Goal: Information Seeking & Learning: Learn about a topic

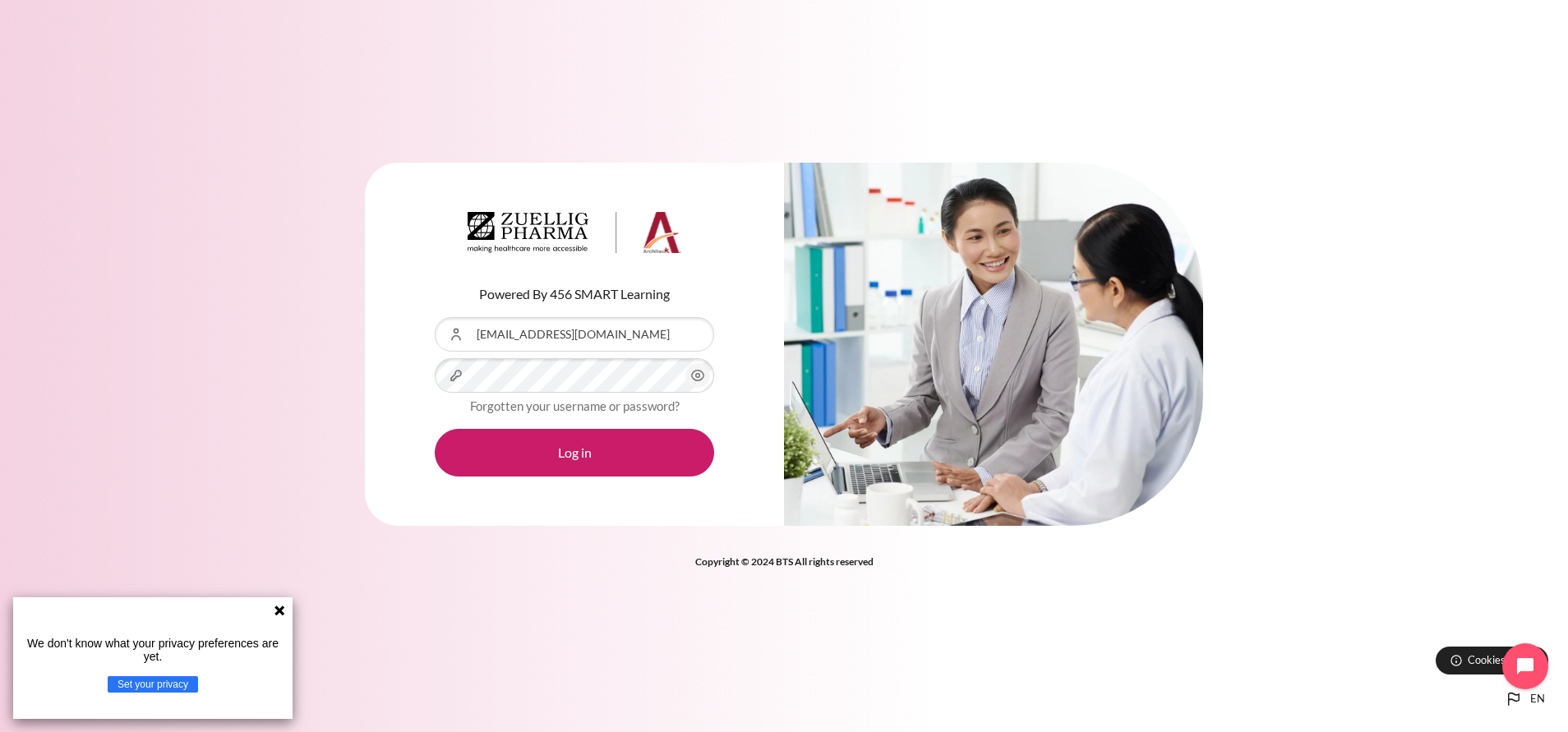
click at [435, 429] on button "Log in" at bounding box center [575, 452] width 280 height 48
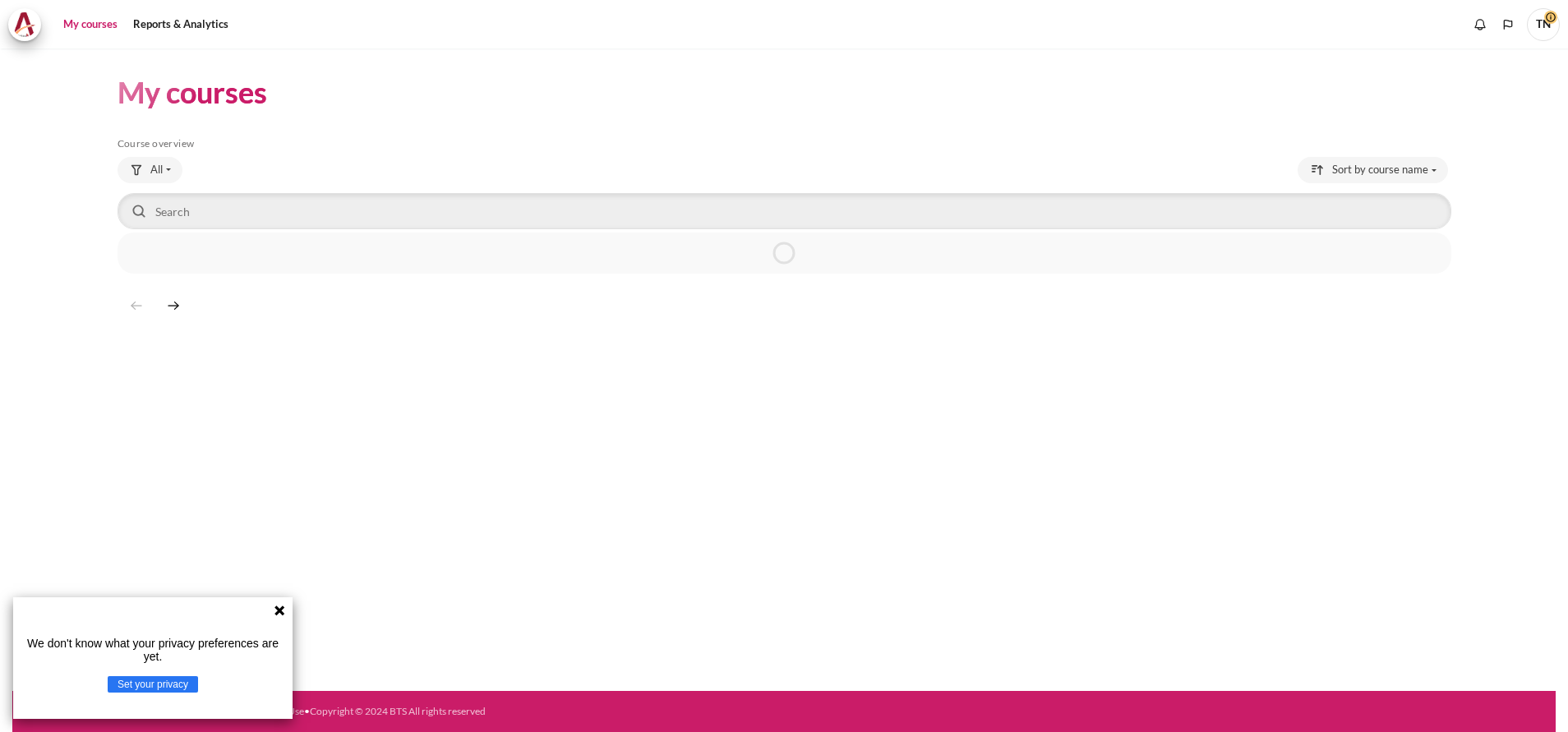
click at [281, 613] on icon at bounding box center [279, 610] width 10 height 10
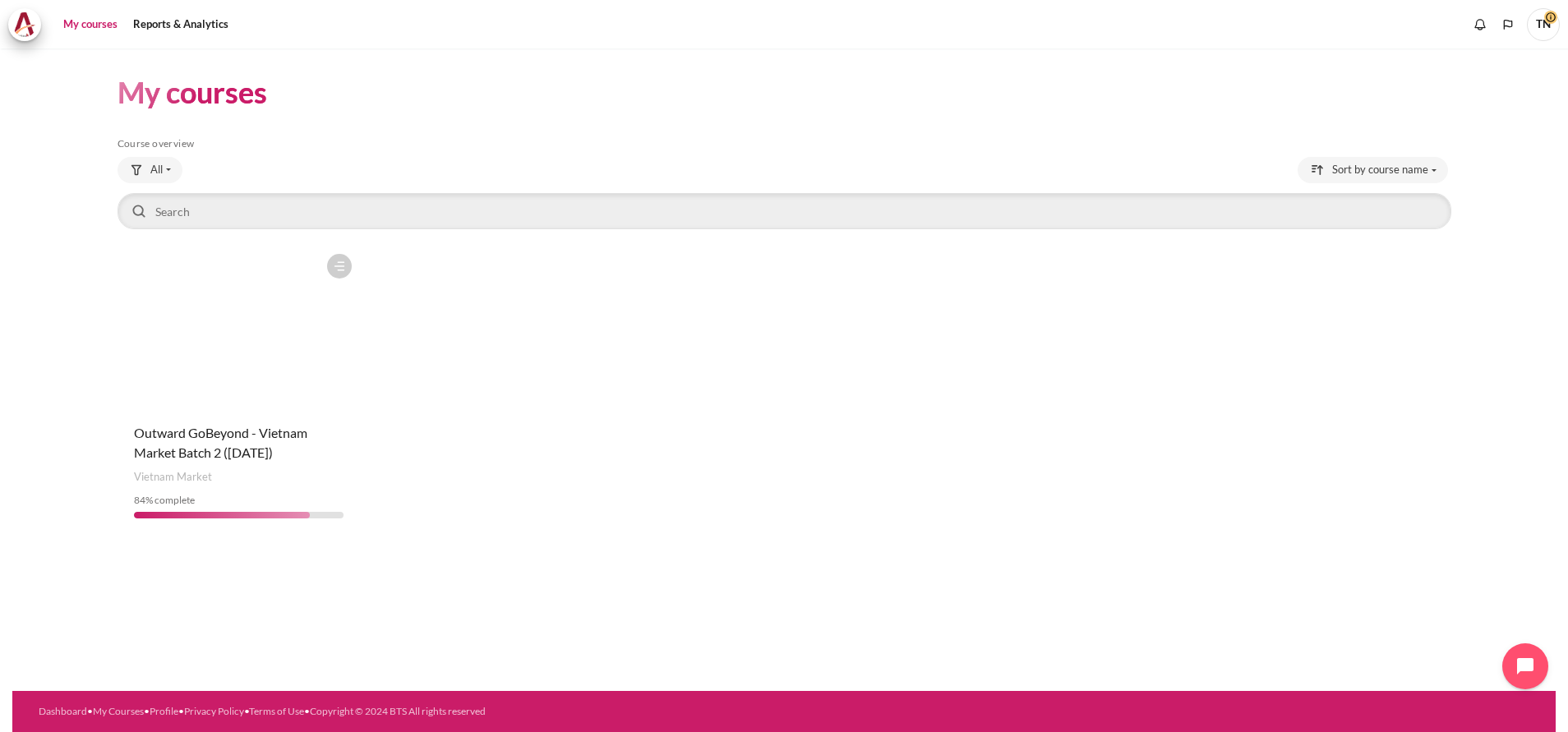
click at [255, 335] on figure "Content" at bounding box center [239, 328] width 243 height 164
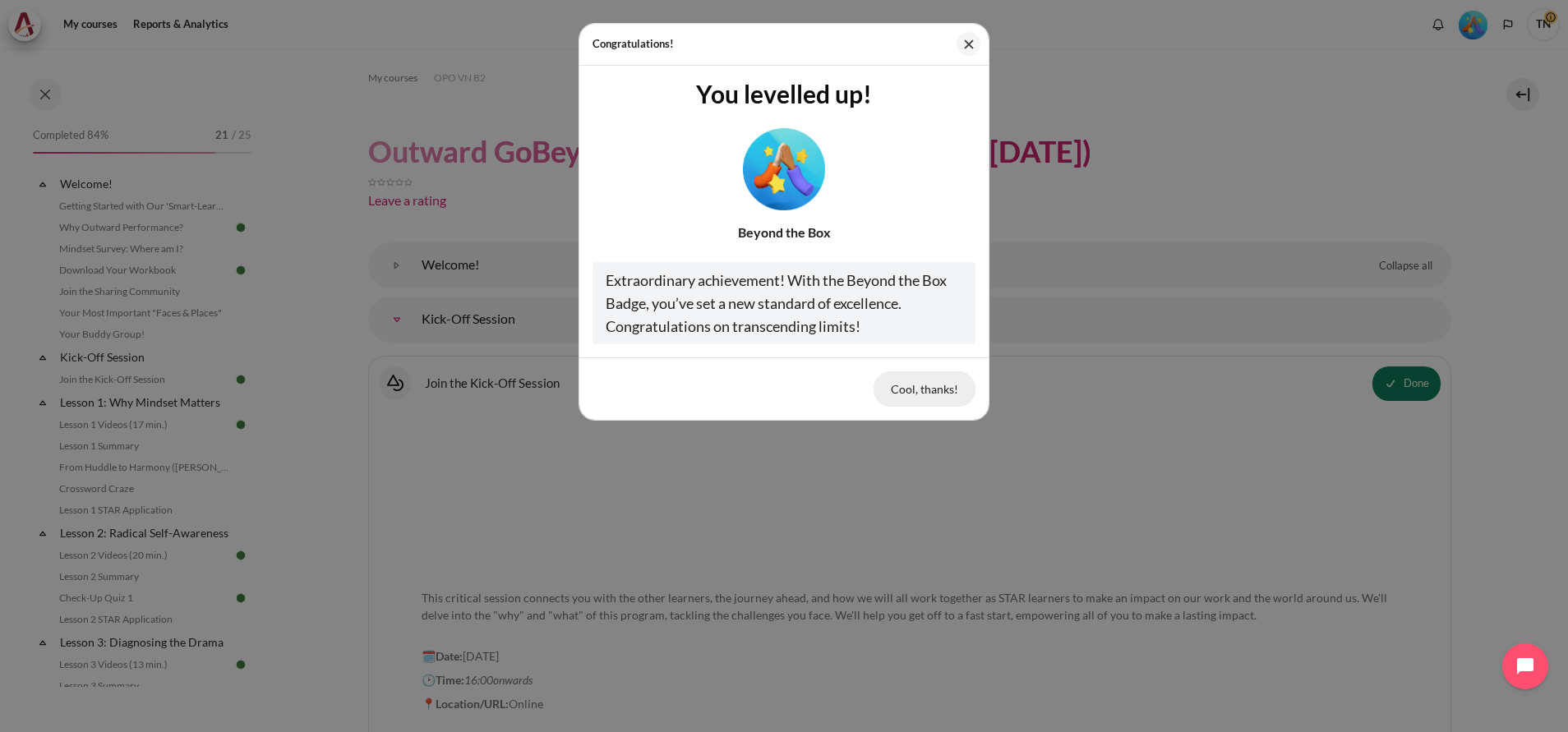
click at [934, 391] on button "Cool, thanks!" at bounding box center [925, 389] width 102 height 35
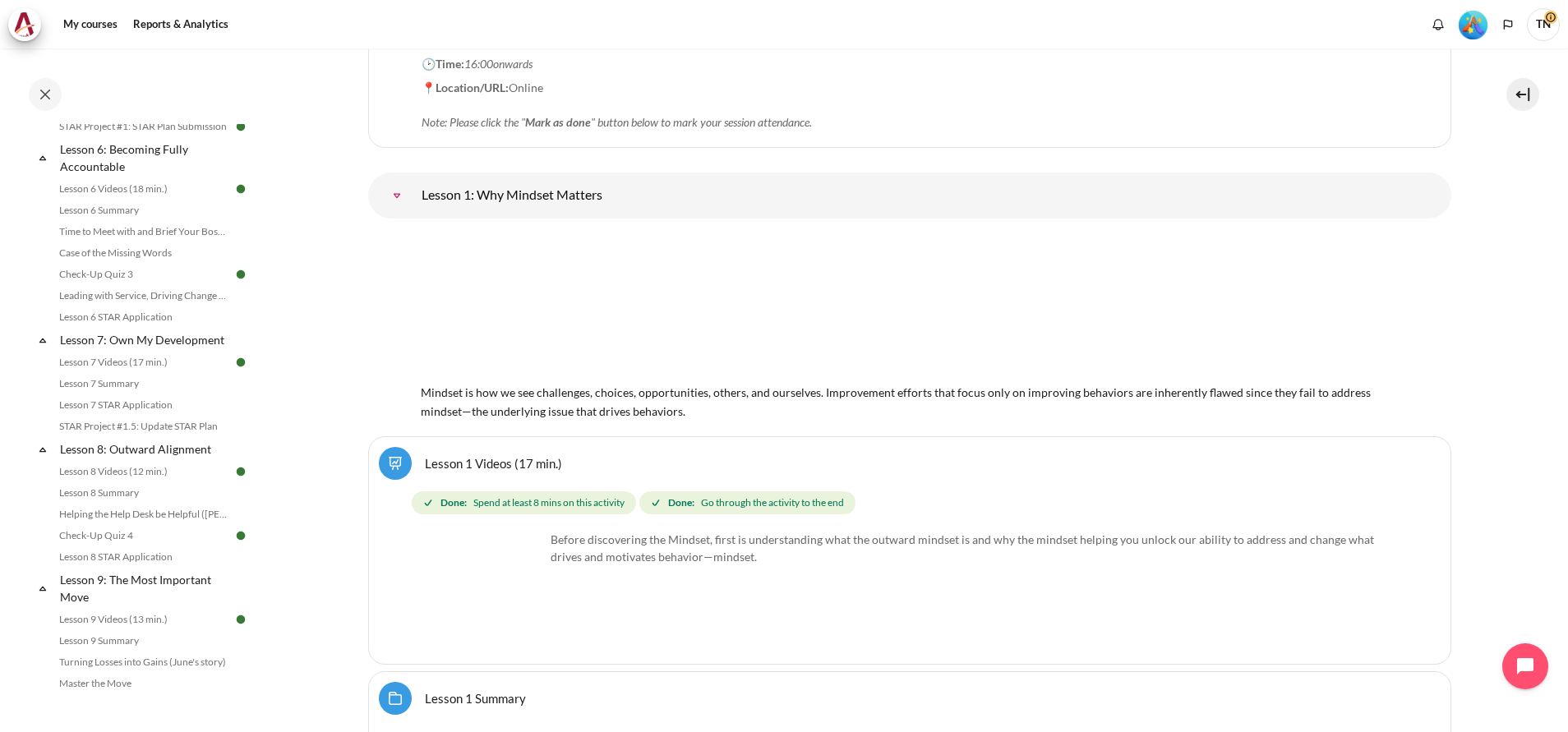
scroll to position [986, 0]
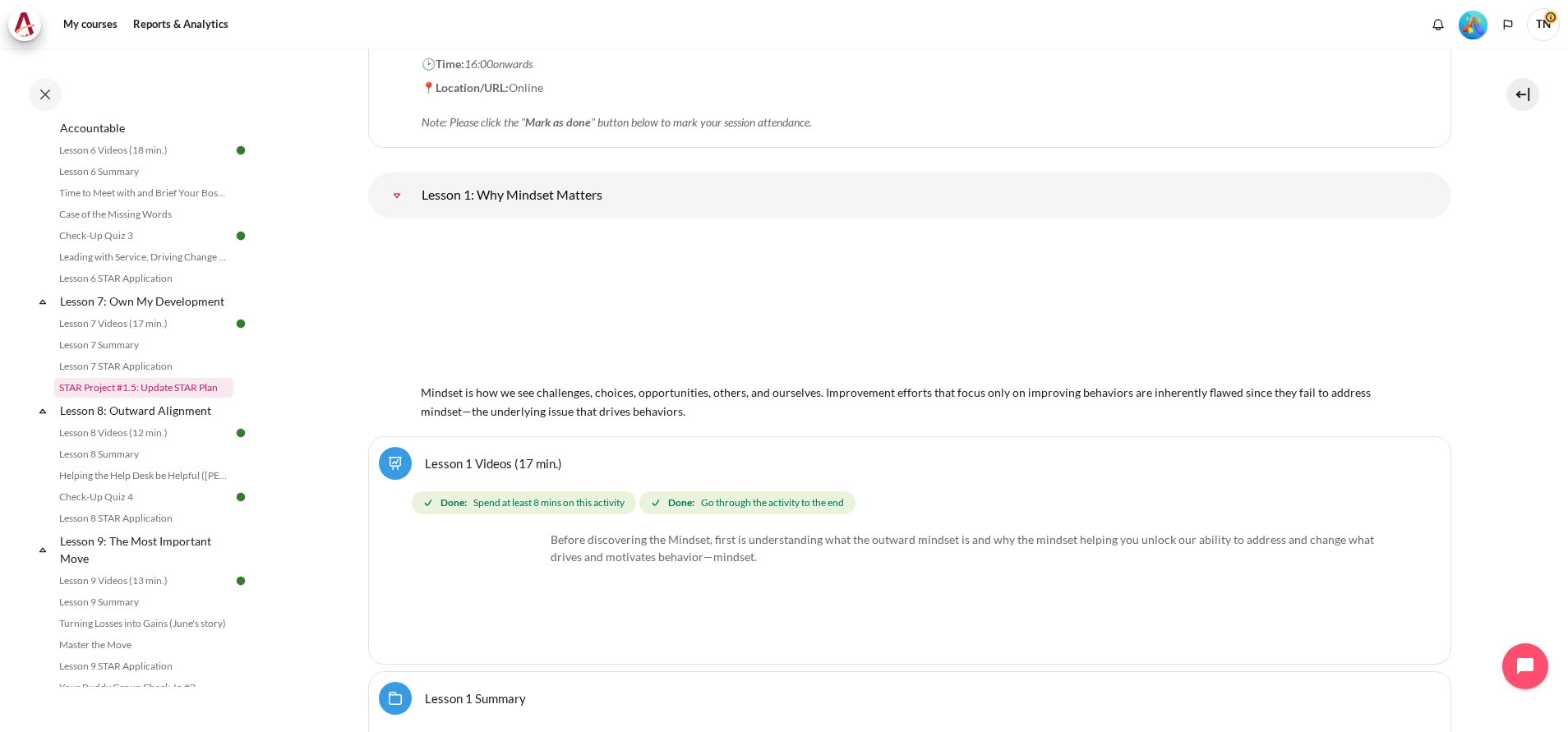
click at [177, 397] on link "STAR Project #1.5: Update STAR Plan" at bounding box center [143, 388] width 179 height 20
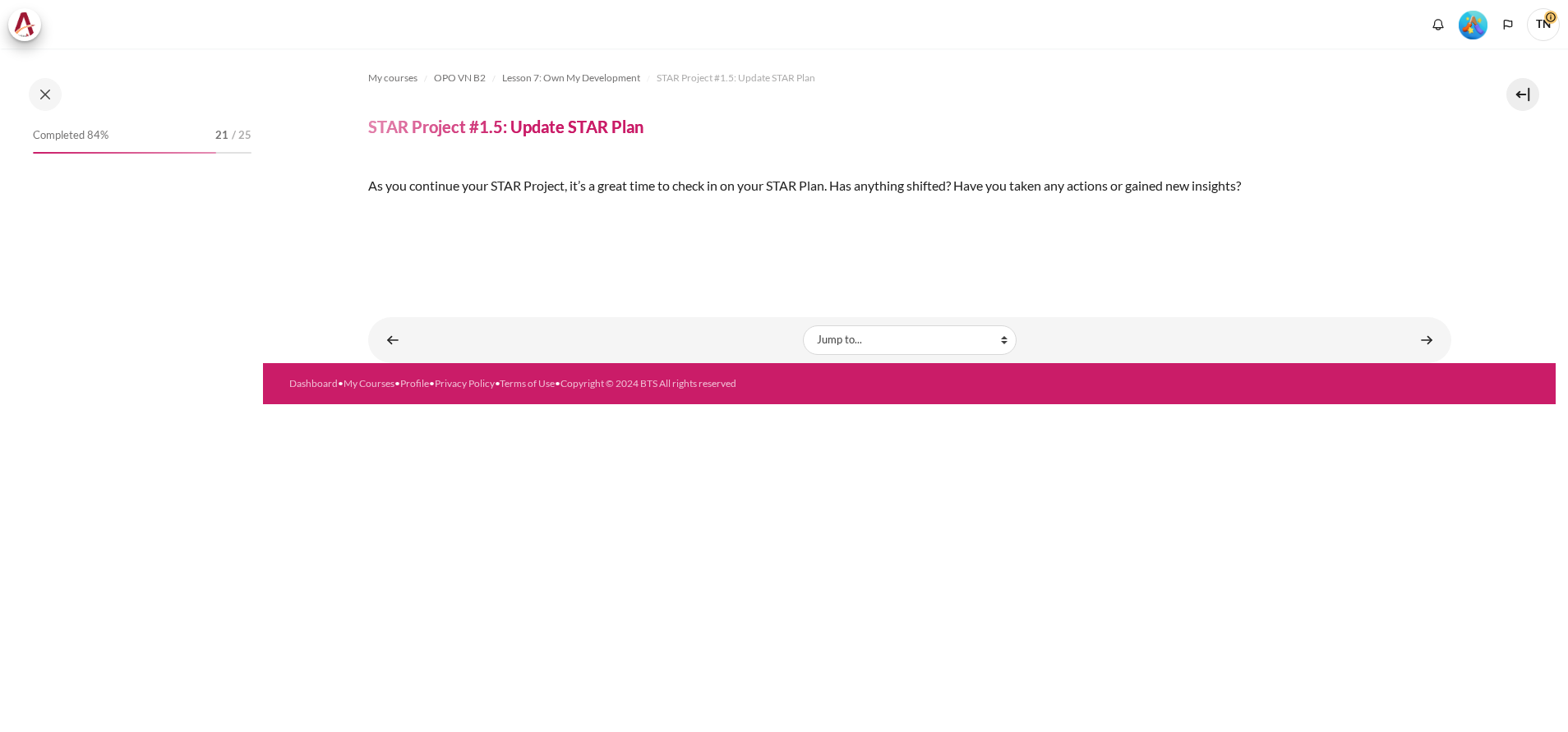
scroll to position [1038, 0]
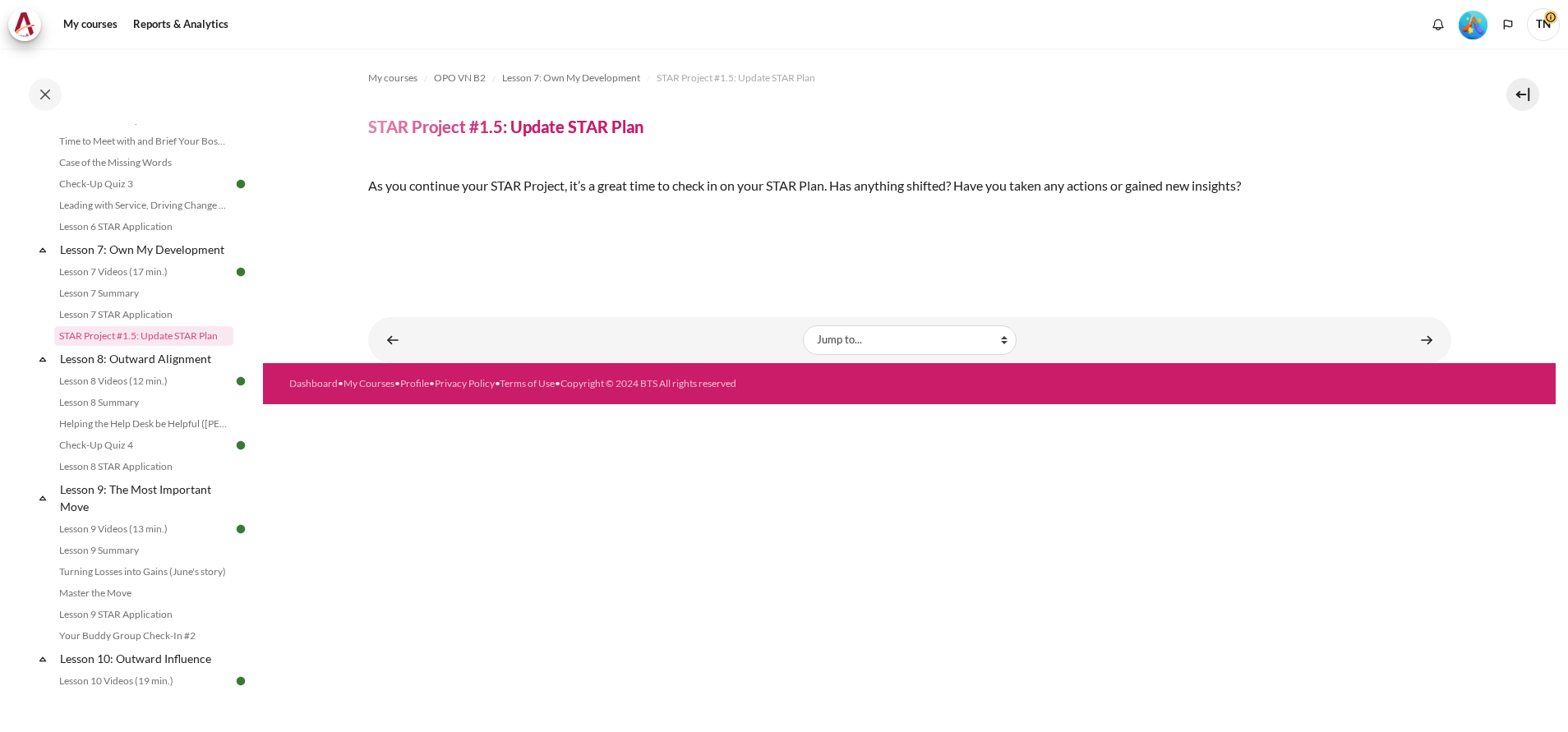
click at [368, 214] on img "Content" at bounding box center [368, 214] width 0 height 0
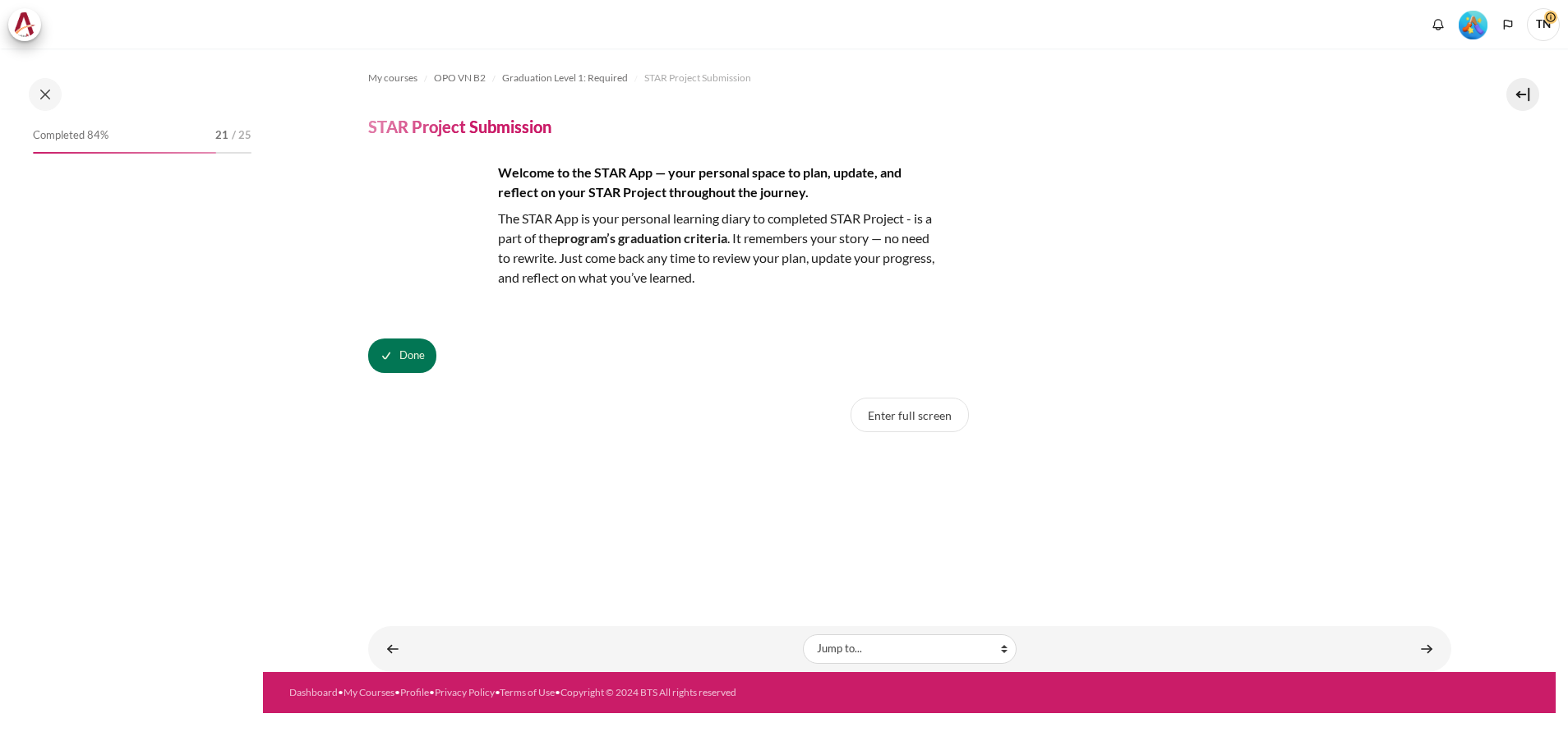
scroll to position [1647, 0]
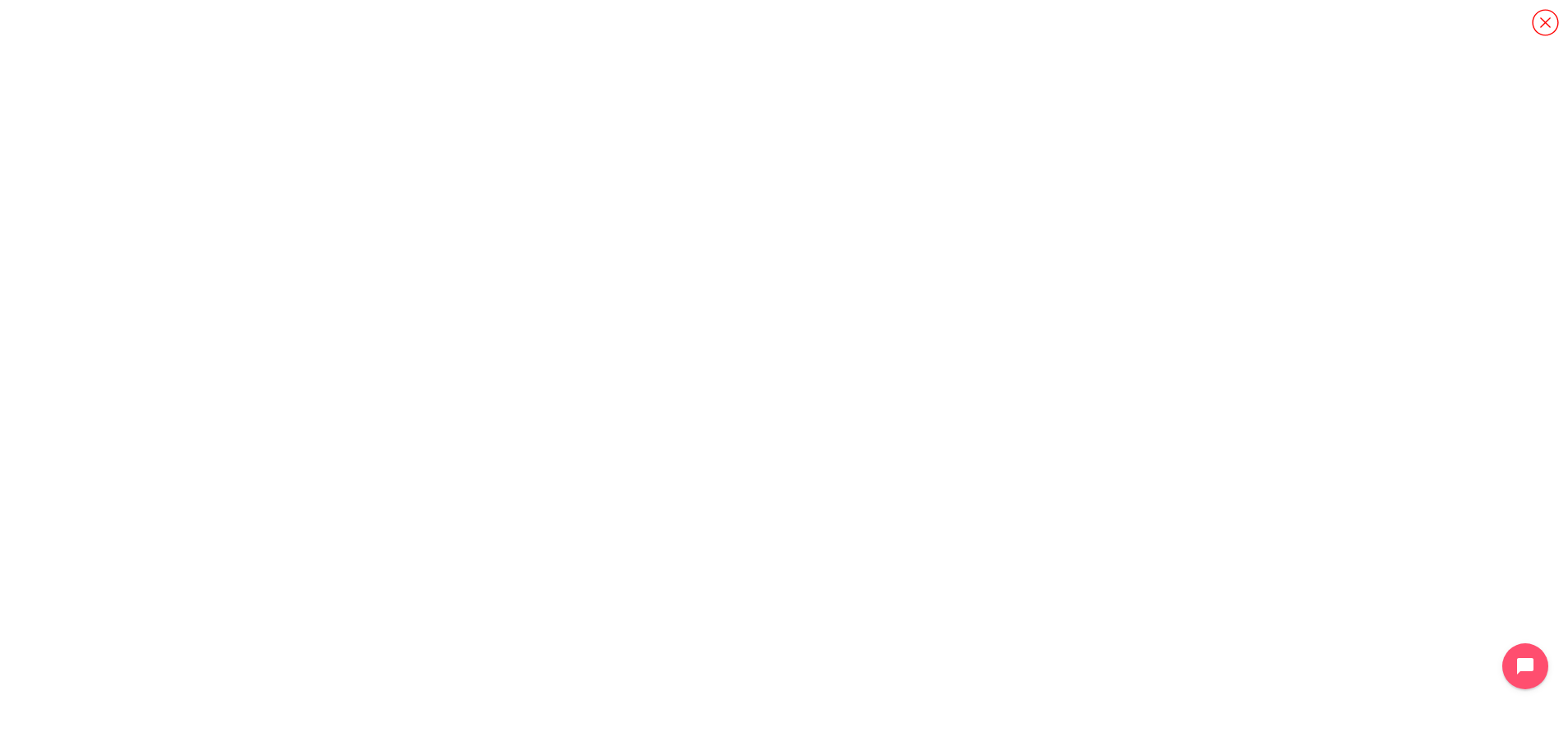
click at [1541, 24] on icon "Content" at bounding box center [1545, 22] width 29 height 29
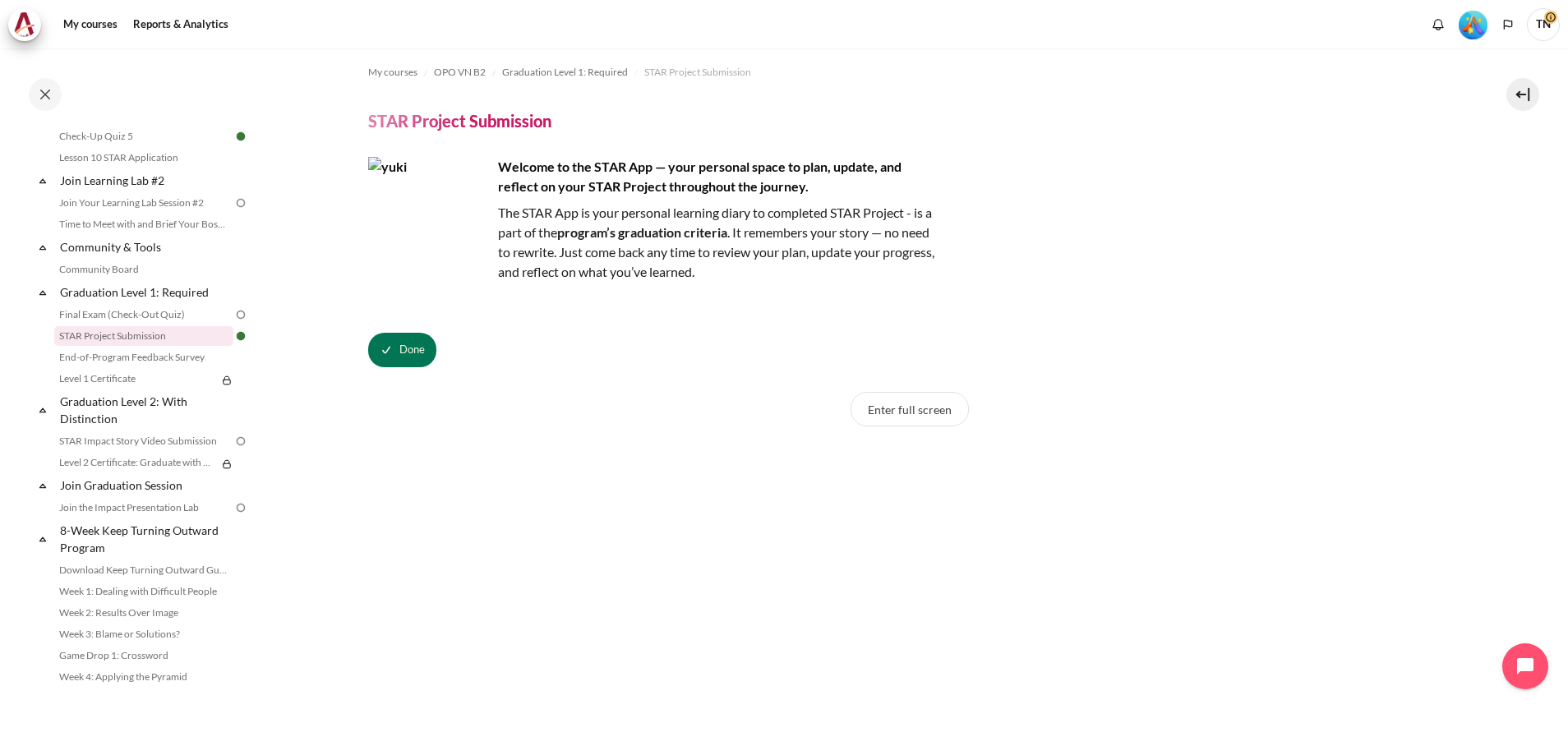
scroll to position [0, 0]
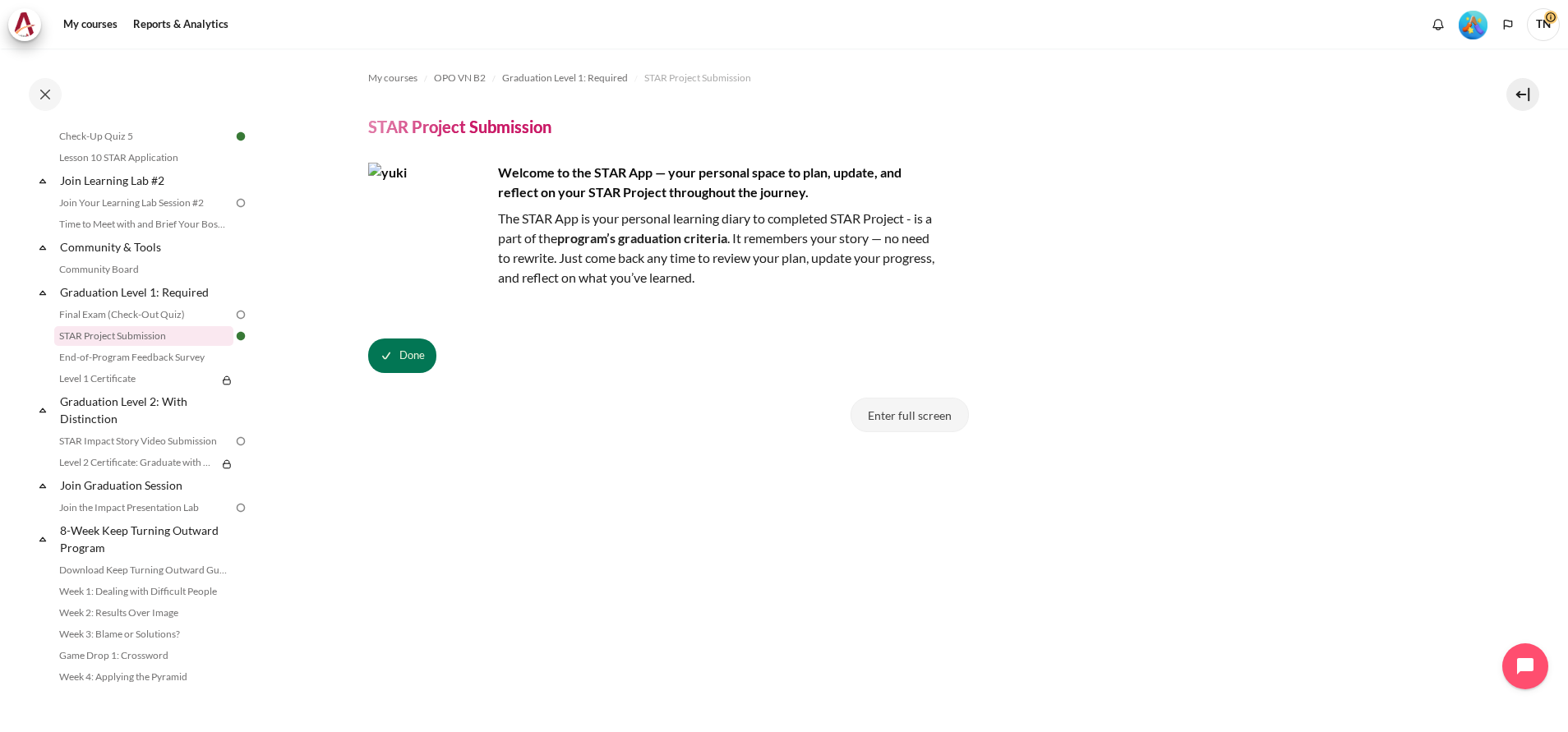
click at [889, 421] on button "Enter full screen" at bounding box center [909, 415] width 118 height 35
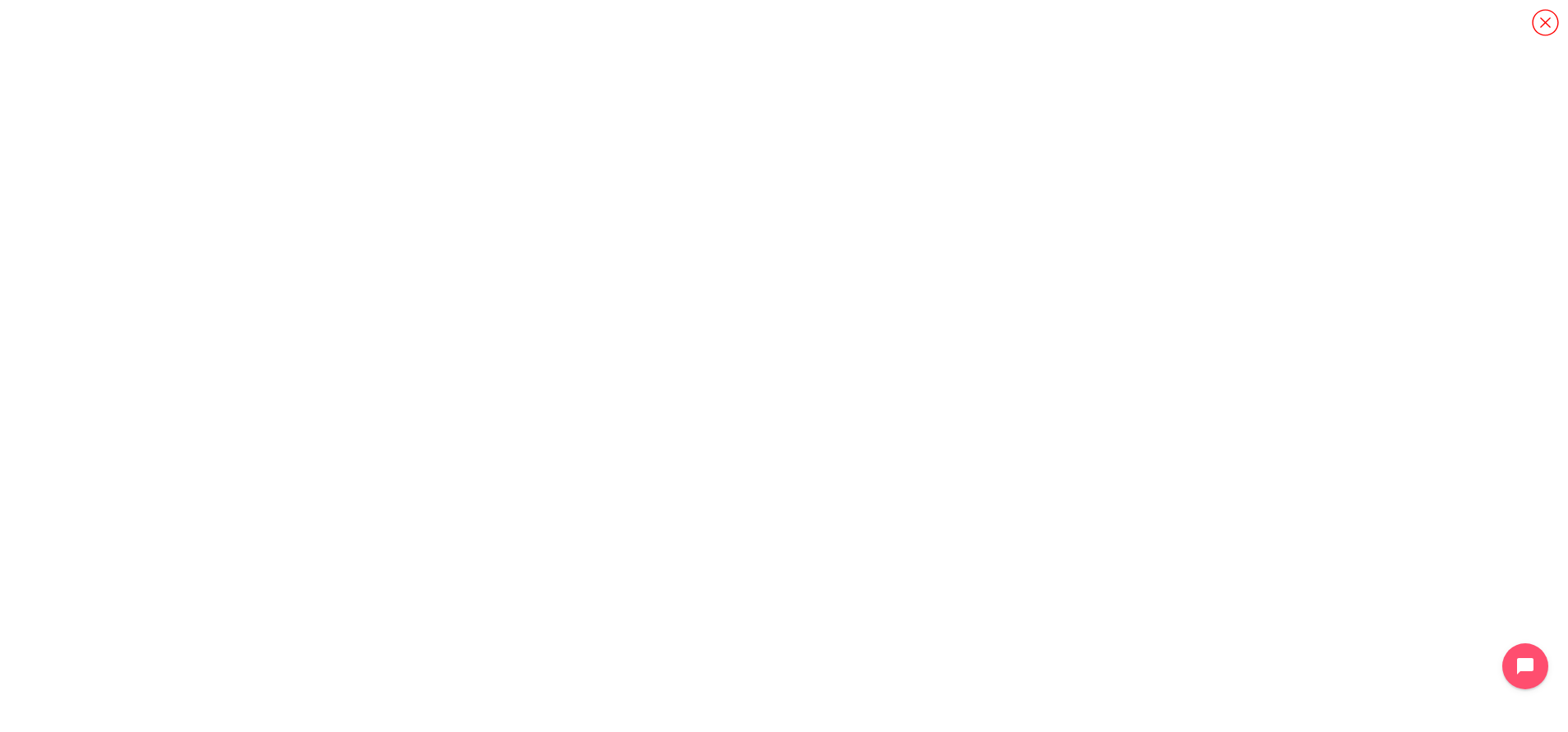
click at [1547, 15] on icon "Content" at bounding box center [1545, 22] width 29 height 29
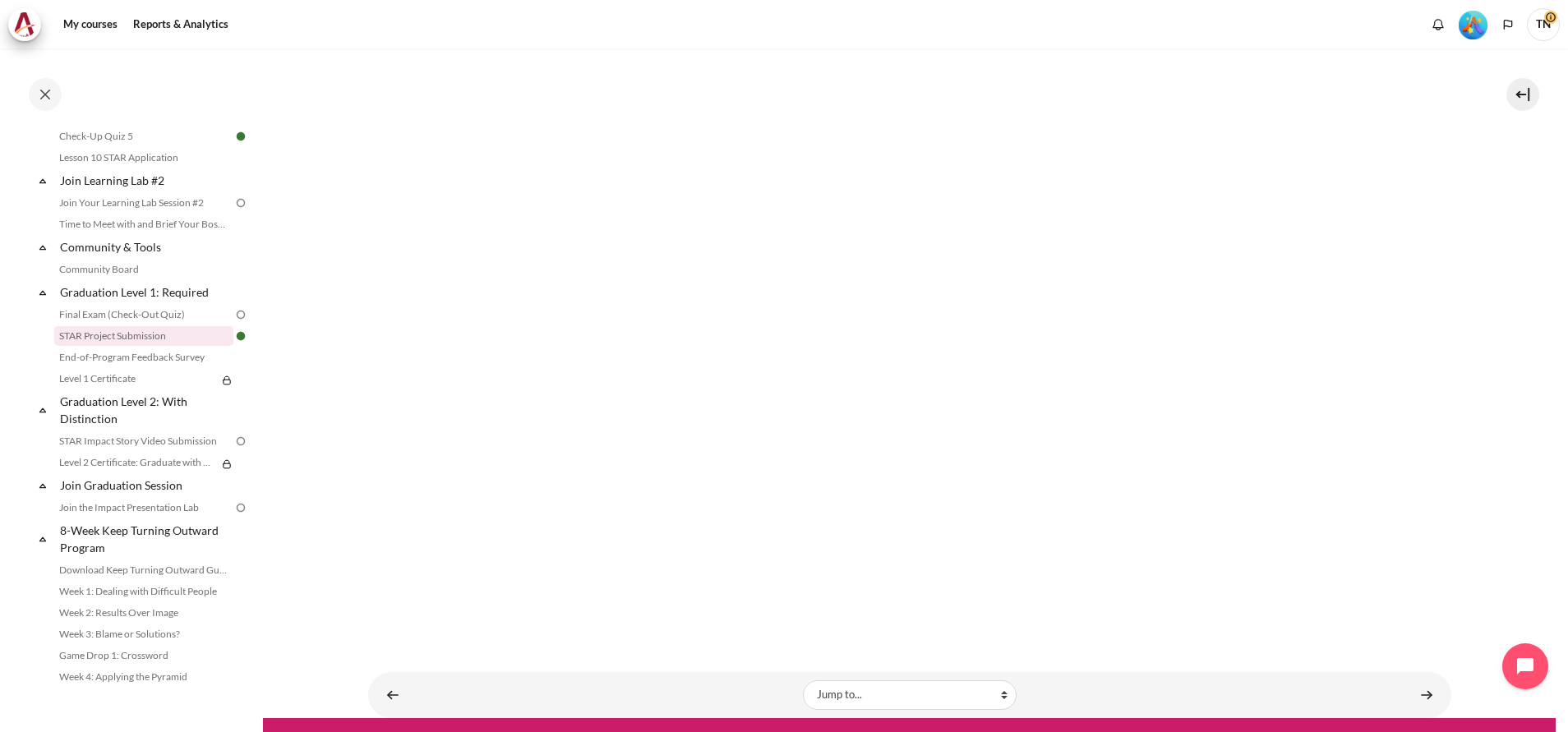
scroll to position [520, 0]
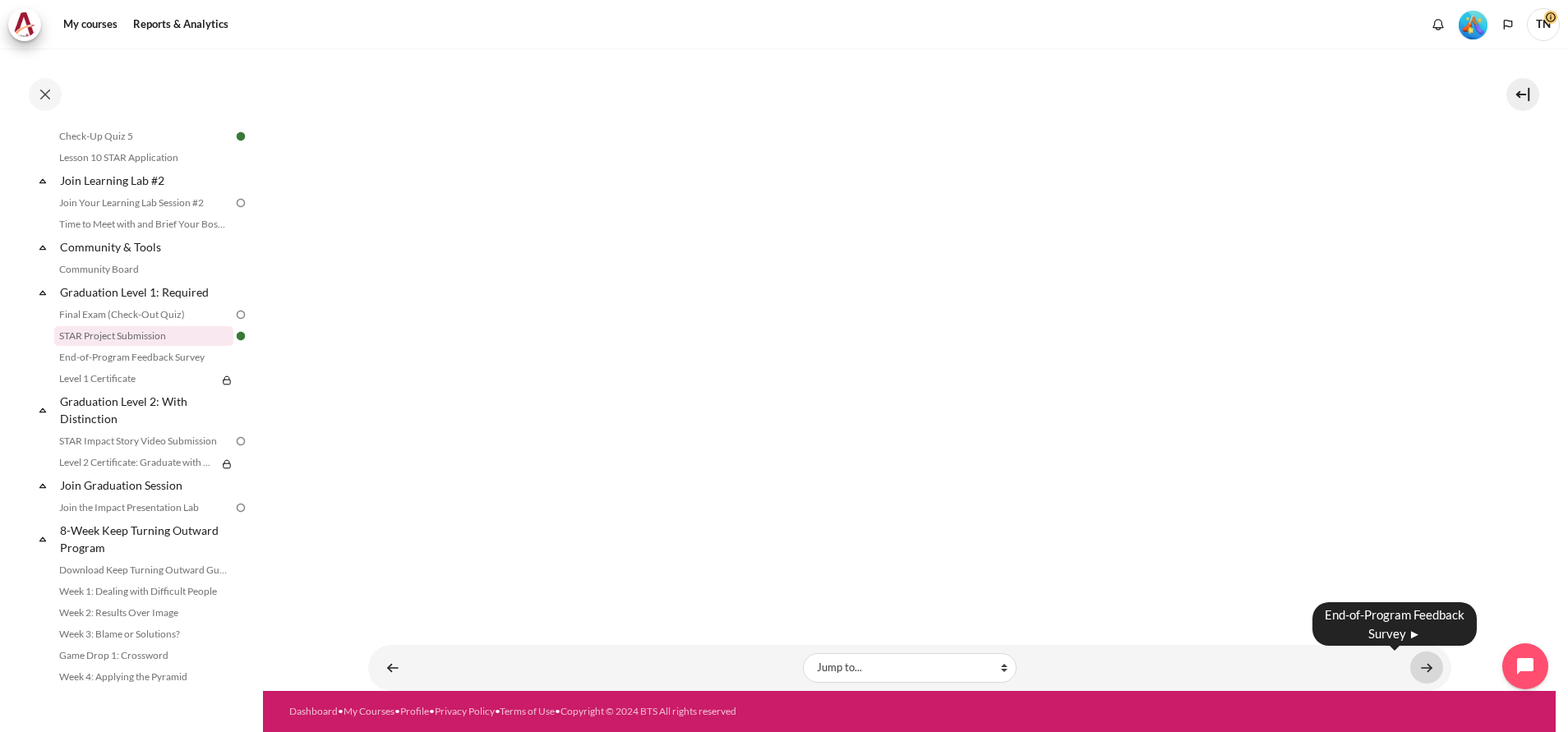
click at [1411, 672] on link "Content" at bounding box center [1427, 667] width 33 height 32
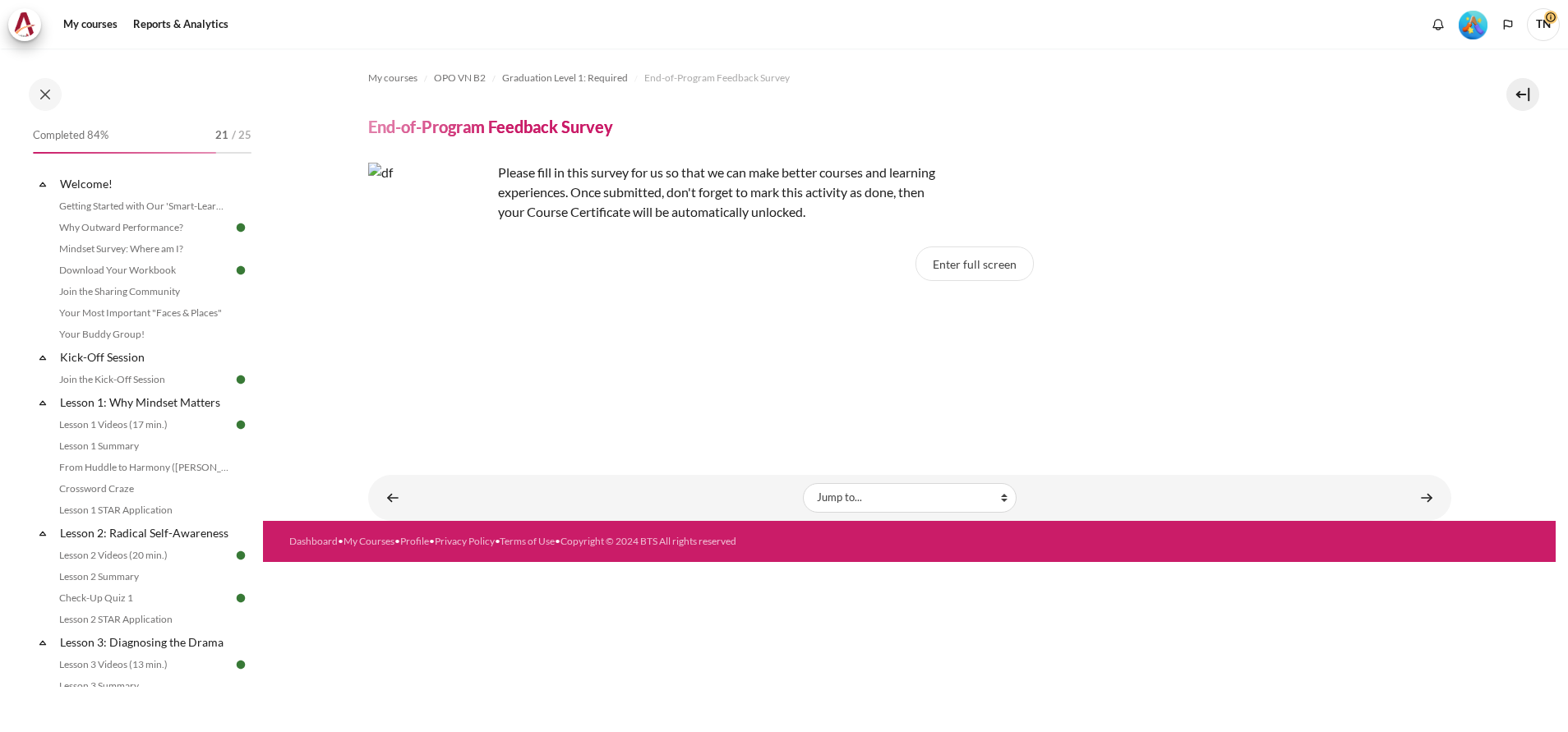
scroll to position [1668, 0]
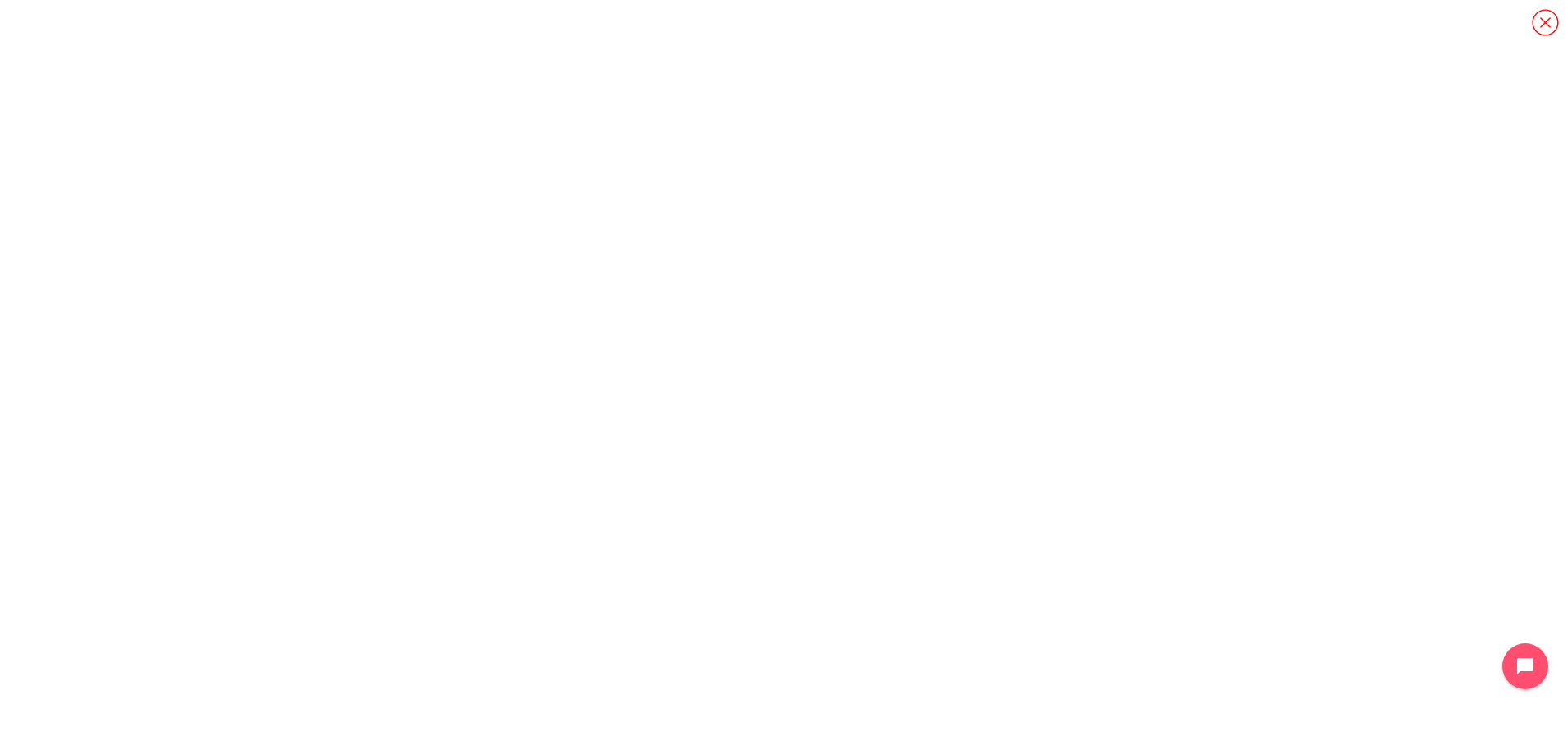
click at [1544, 23] on icon "Content" at bounding box center [1545, 22] width 29 height 29
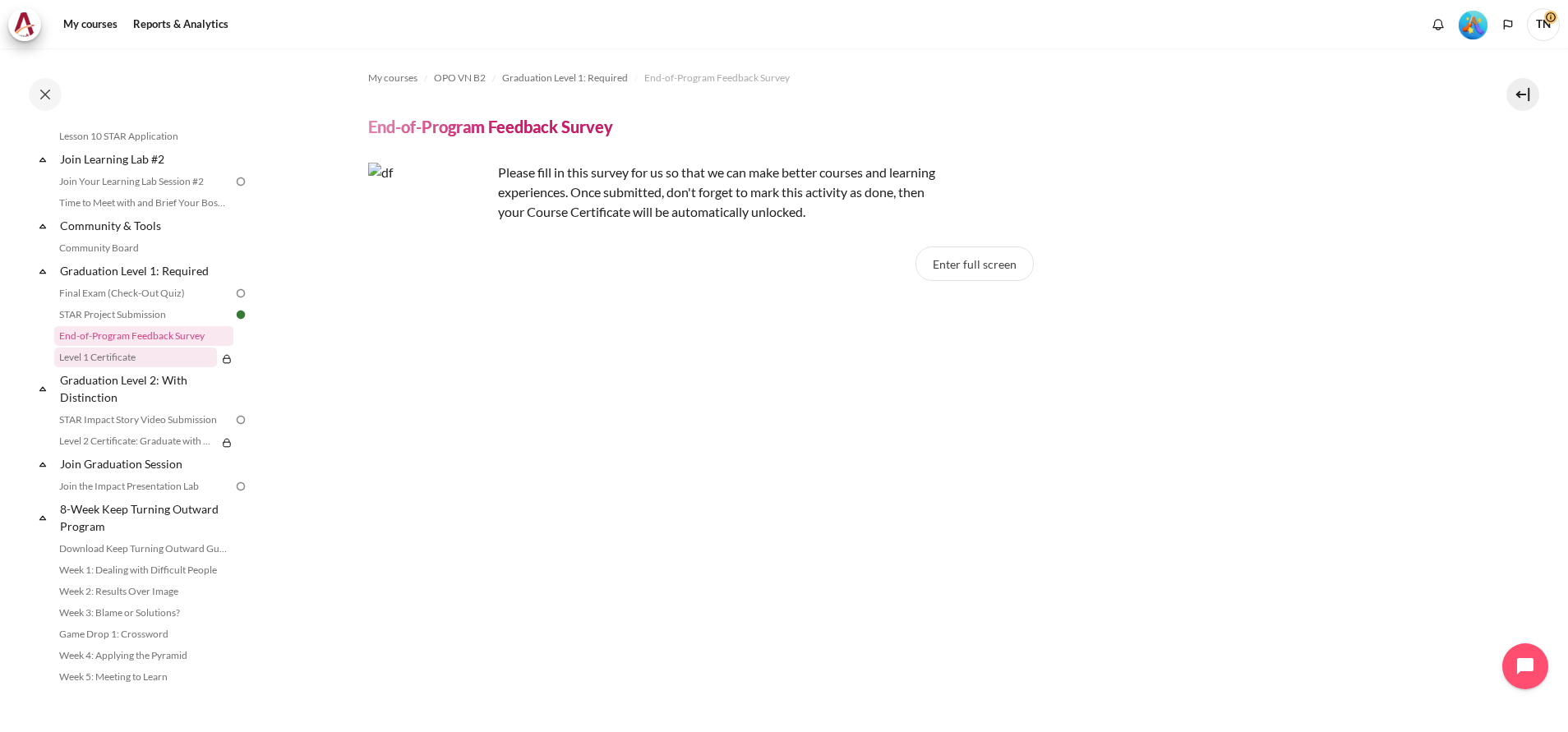
click at [112, 367] on link "Level 1 Certificate" at bounding box center [135, 357] width 163 height 20
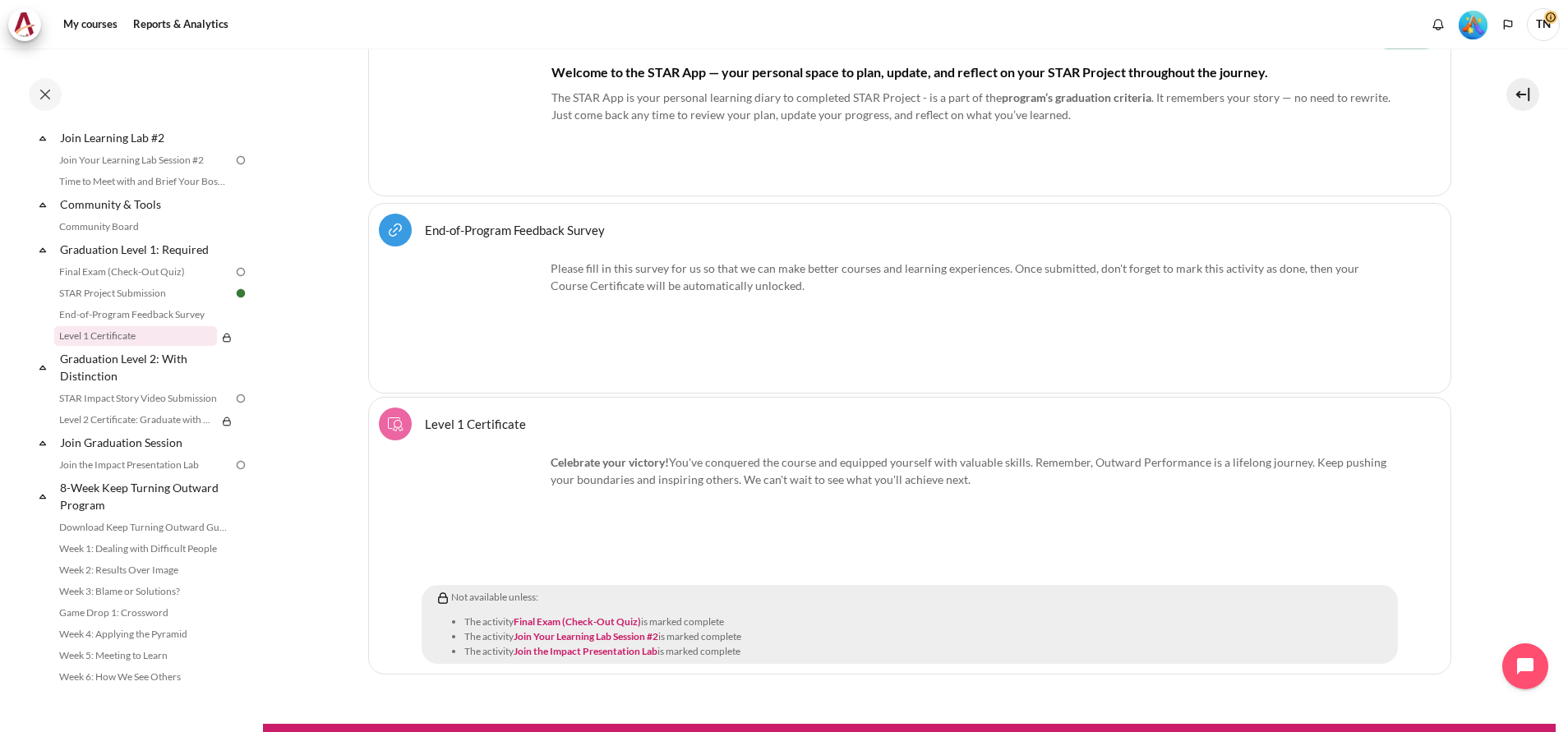
scroll to position [804, 0]
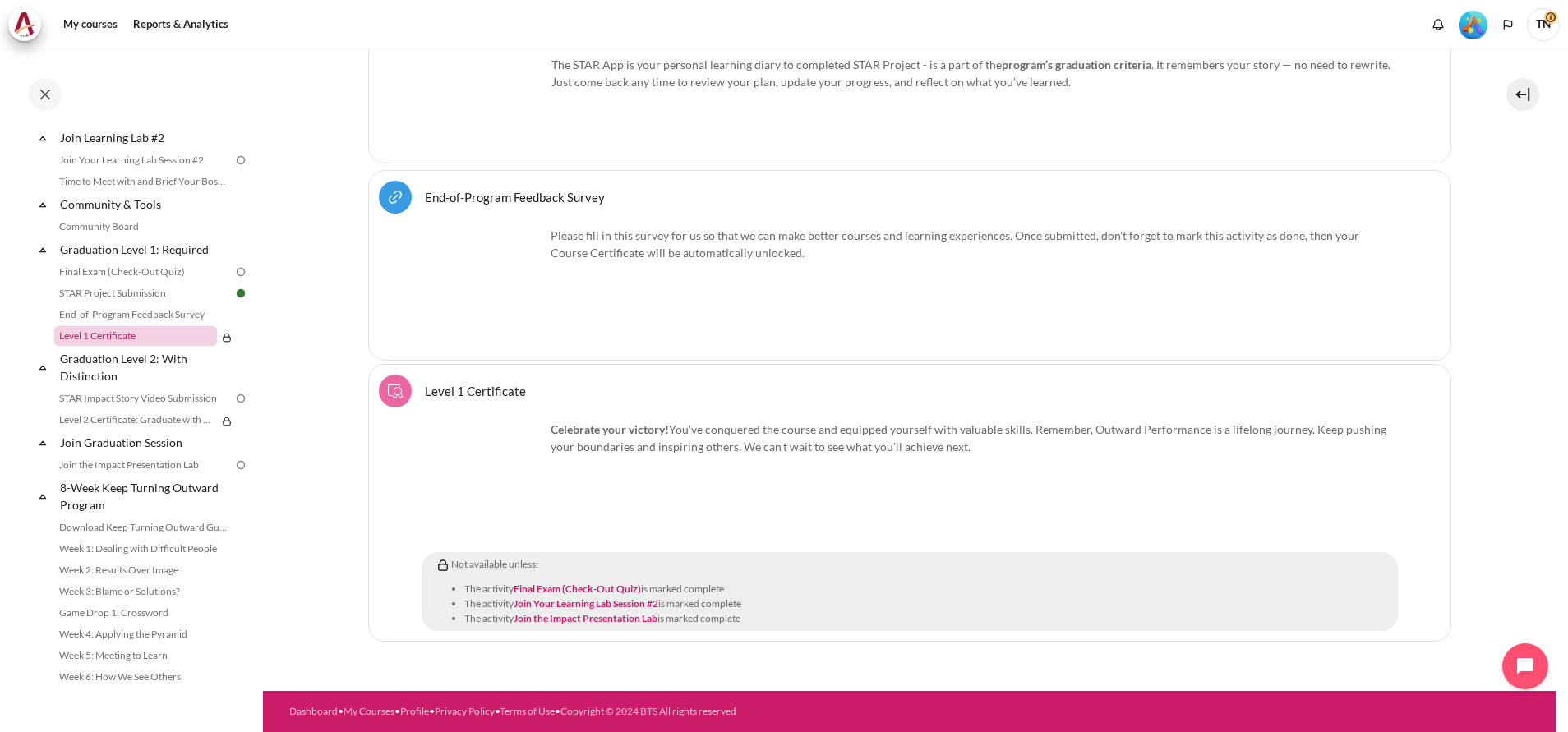
click at [129, 346] on link "Level 1 Certificate" at bounding box center [135, 335] width 163 height 20
click at [220, 344] on img at bounding box center [226, 337] width 13 height 13
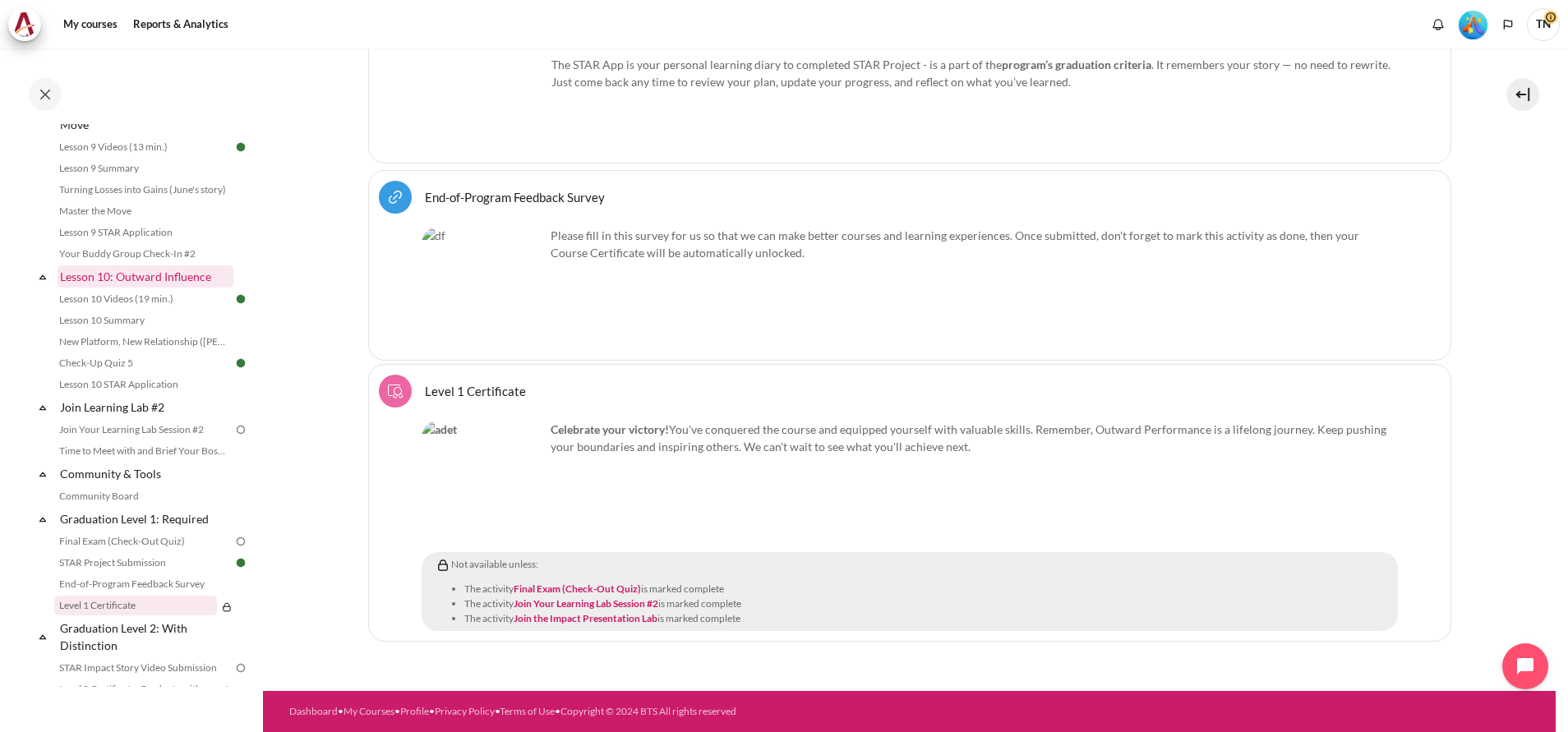
click at [196, 287] on link "Lesson 10: Outward Influence" at bounding box center [145, 276] width 176 height 22
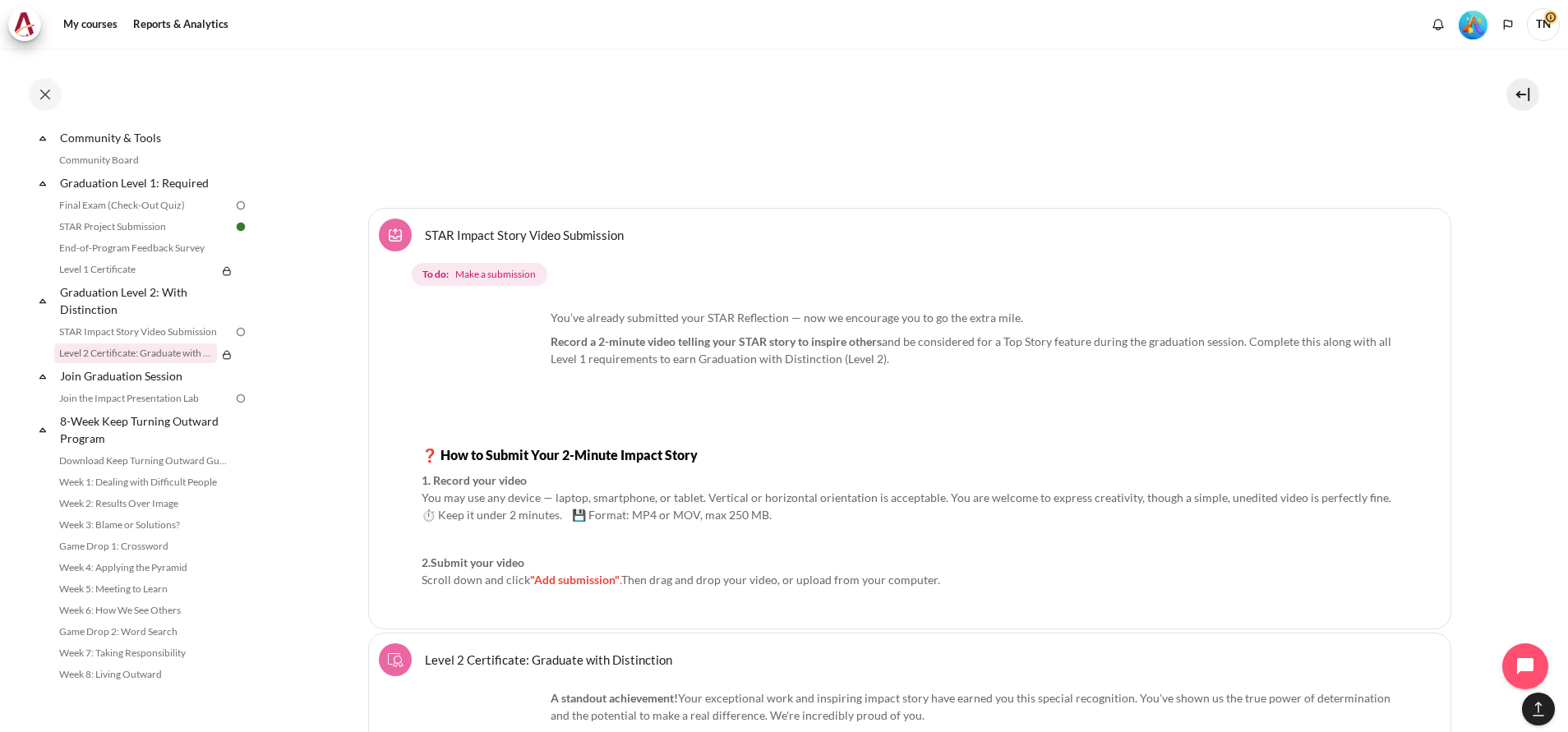
scroll to position [19819, 0]
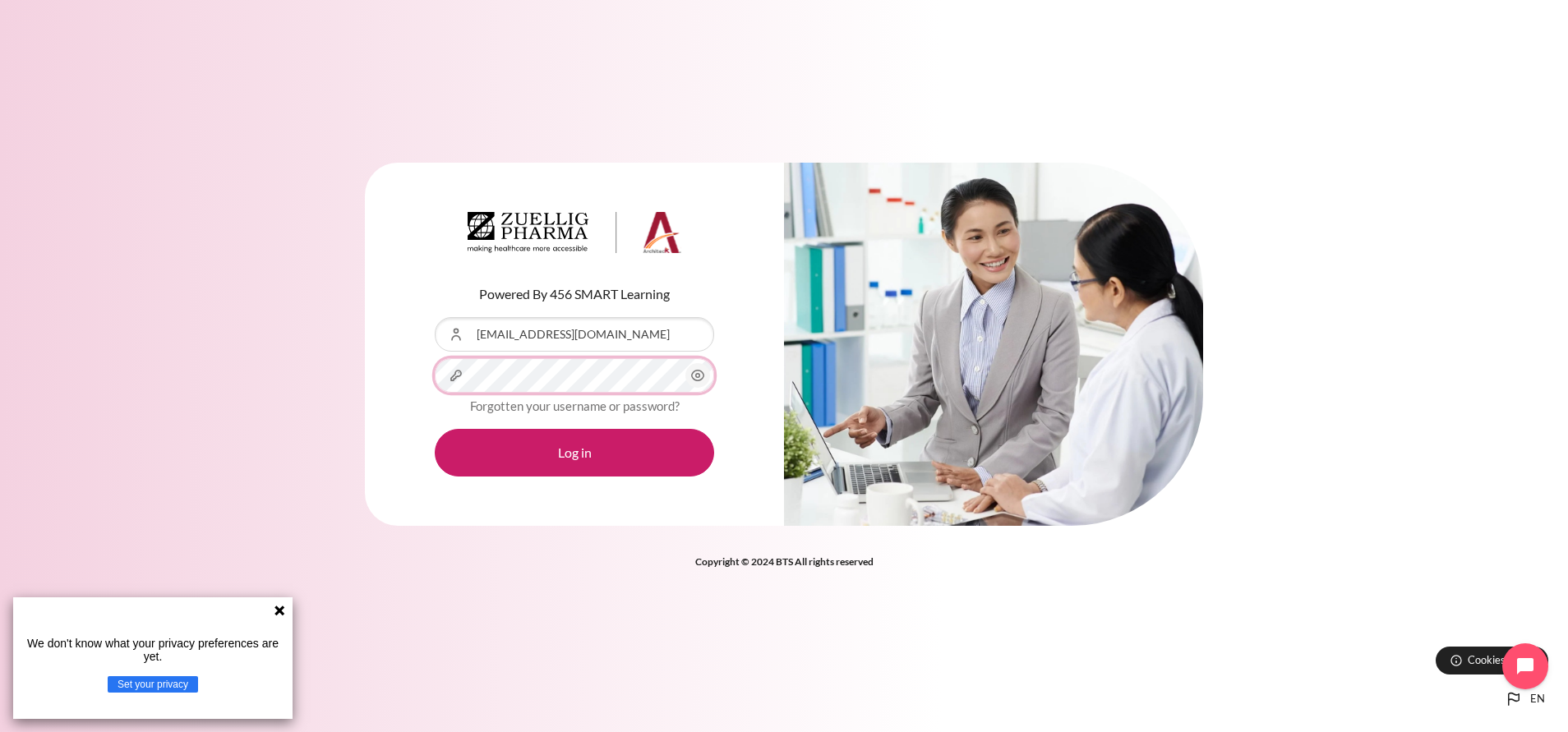
click at [435, 429] on button "Log in" at bounding box center [575, 452] width 280 height 48
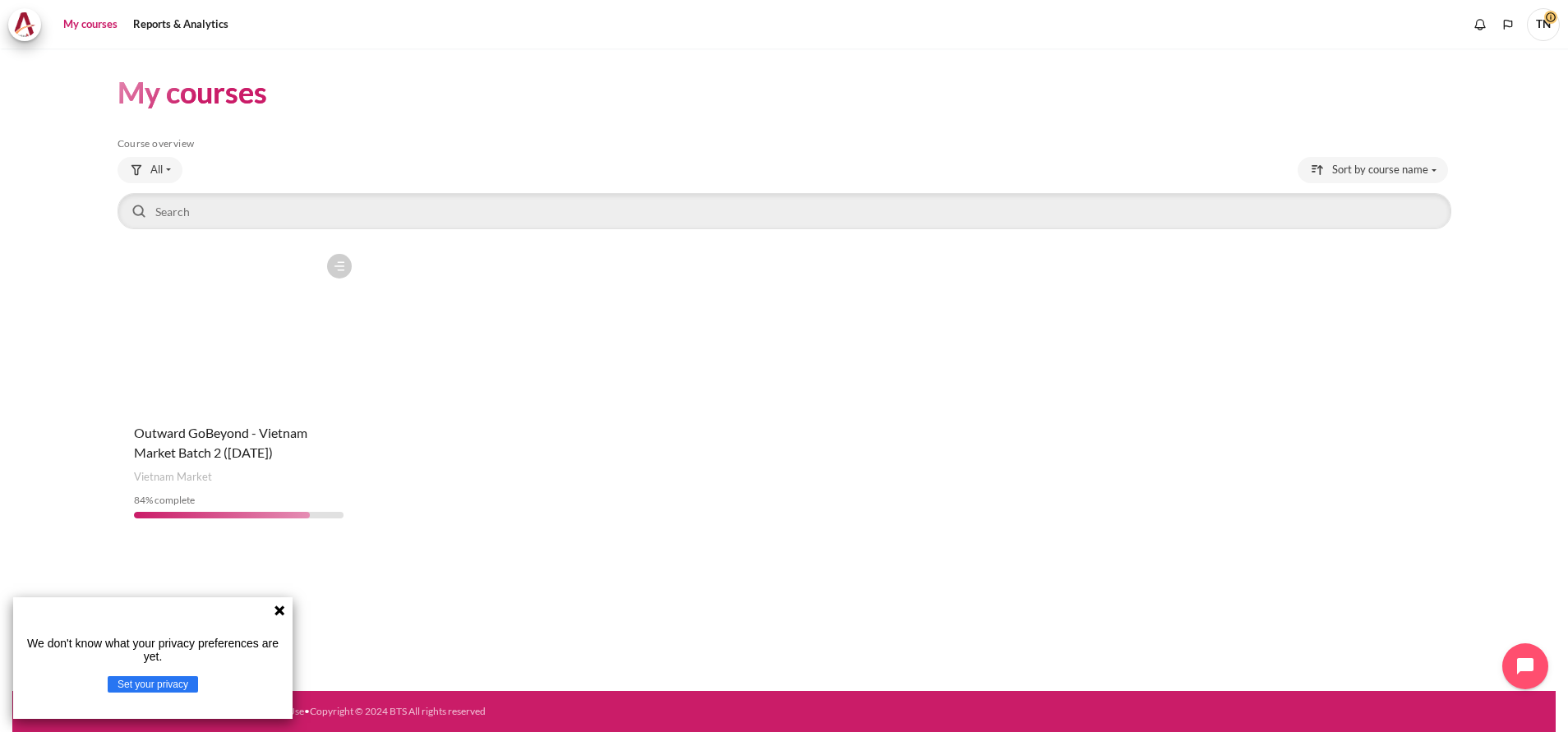
click at [282, 609] on icon at bounding box center [279, 610] width 10 height 10
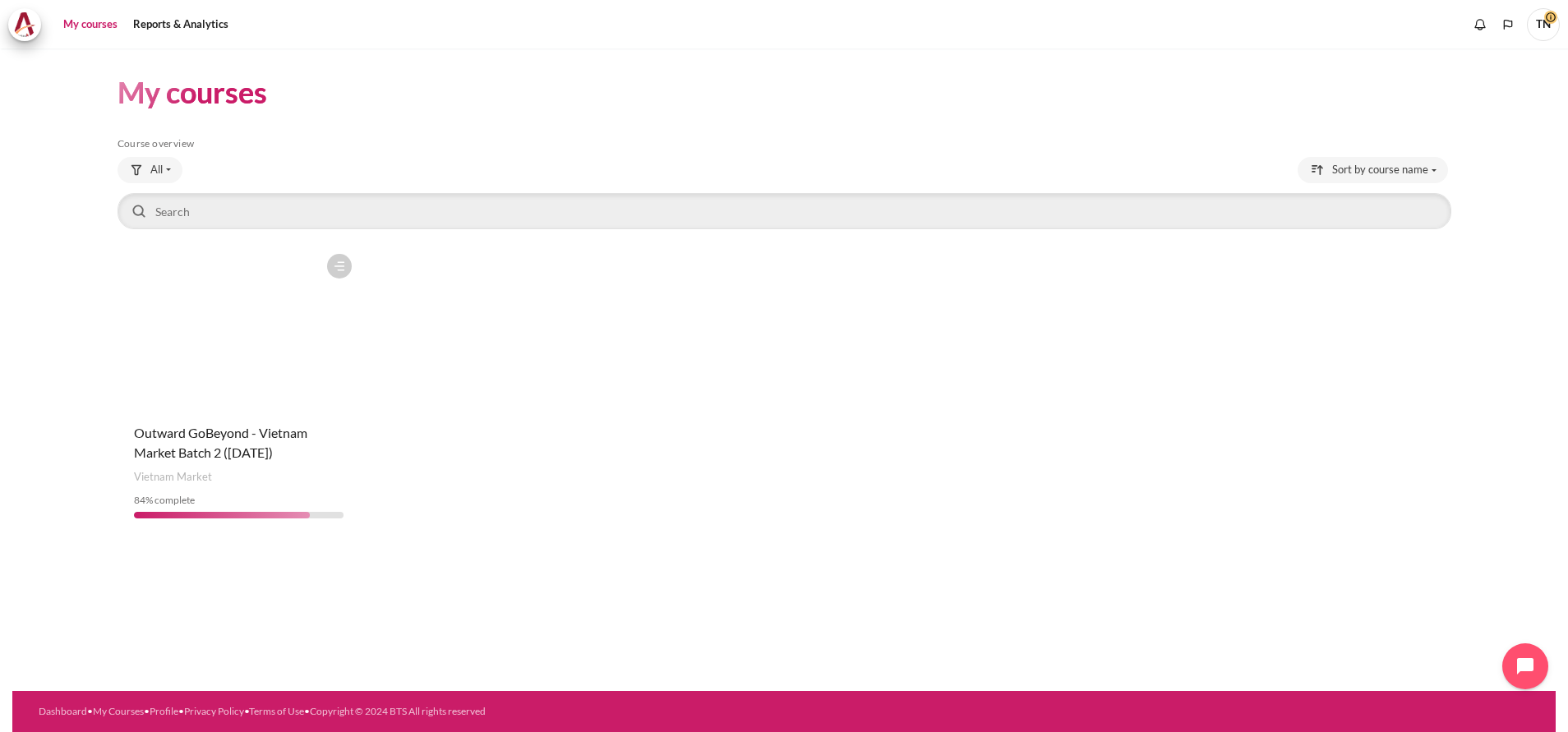
click at [225, 349] on figure "Content" at bounding box center [239, 328] width 243 height 164
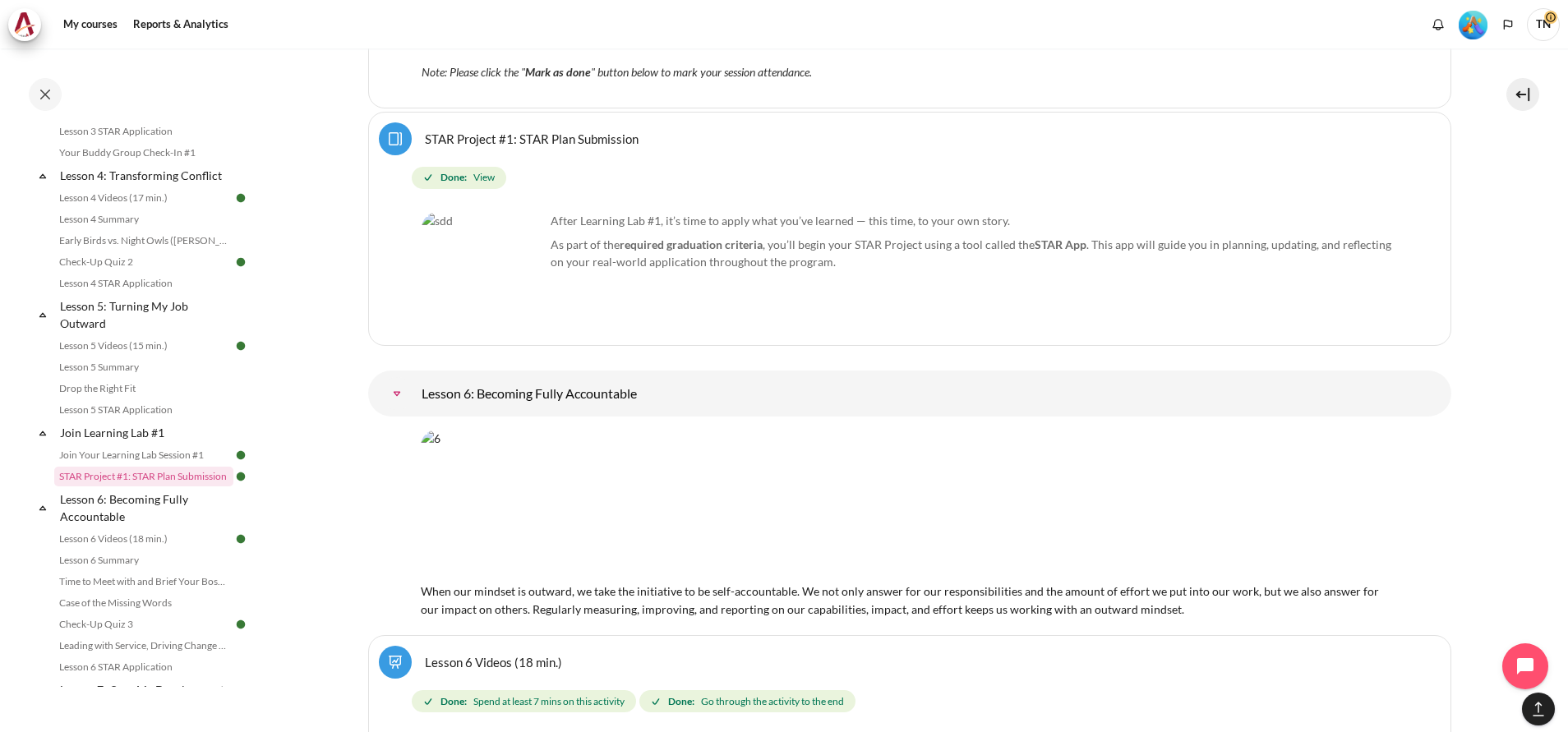
scroll to position [646, 0]
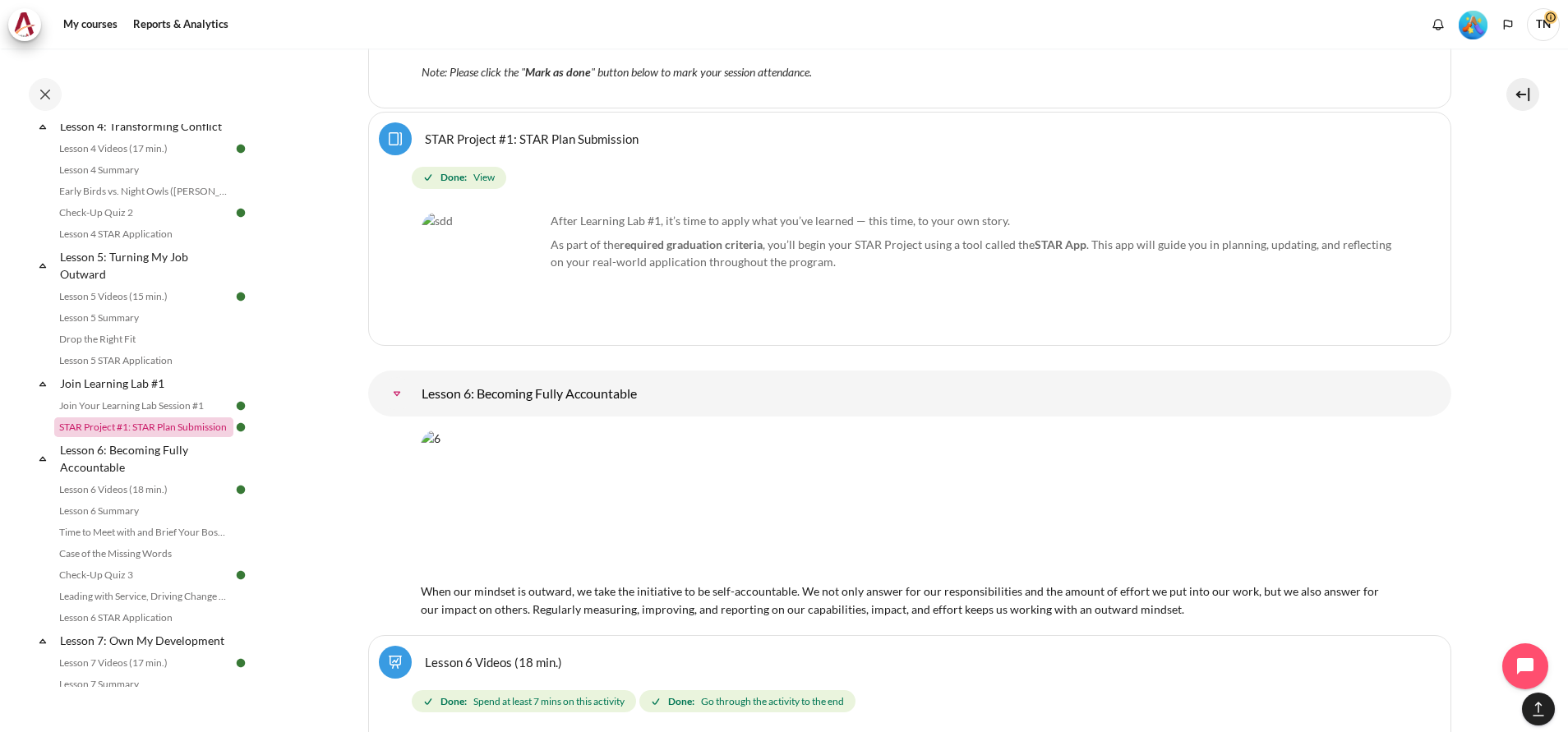
click at [179, 437] on link "STAR Project #1: STAR Plan Submission" at bounding box center [143, 427] width 179 height 20
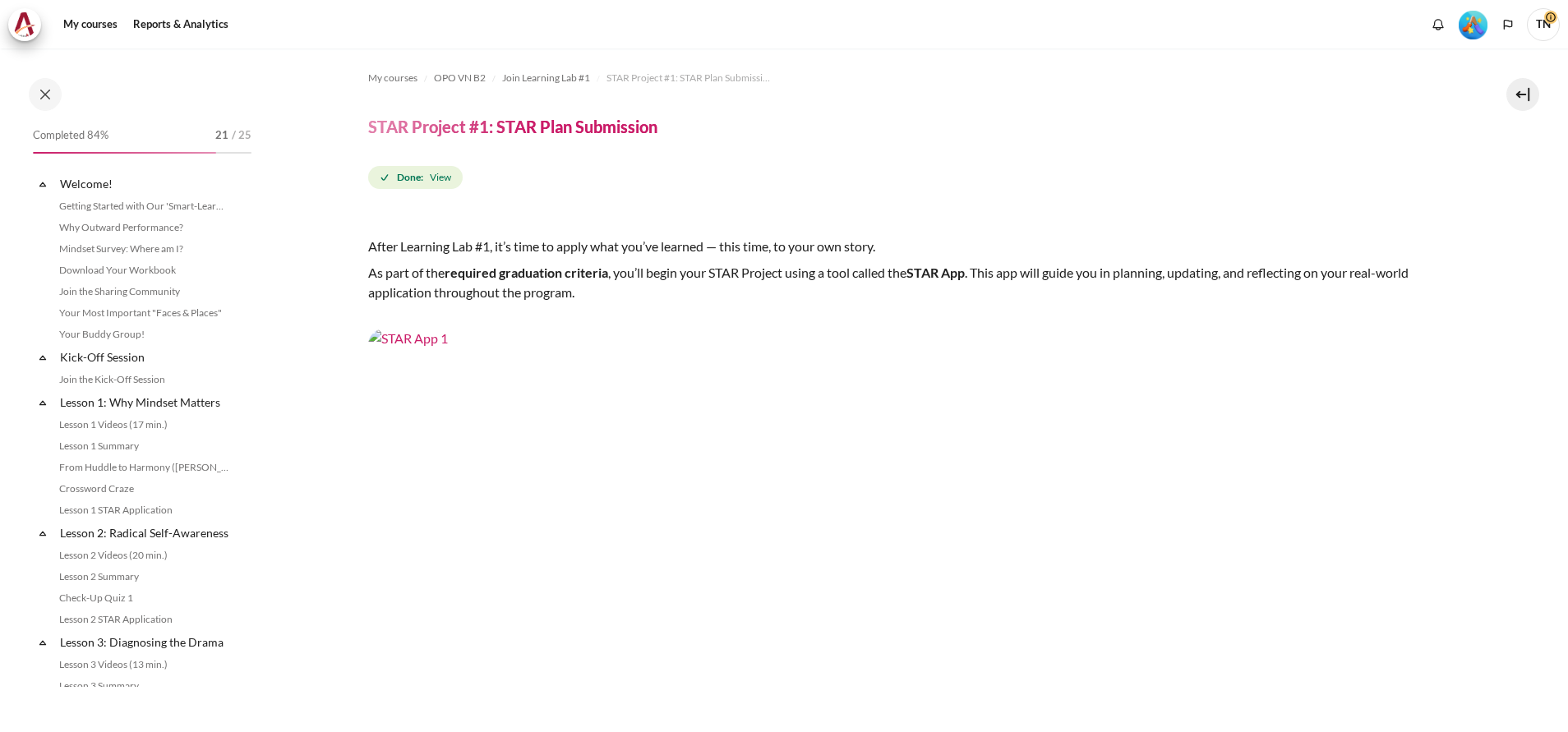
scroll to position [721, 0]
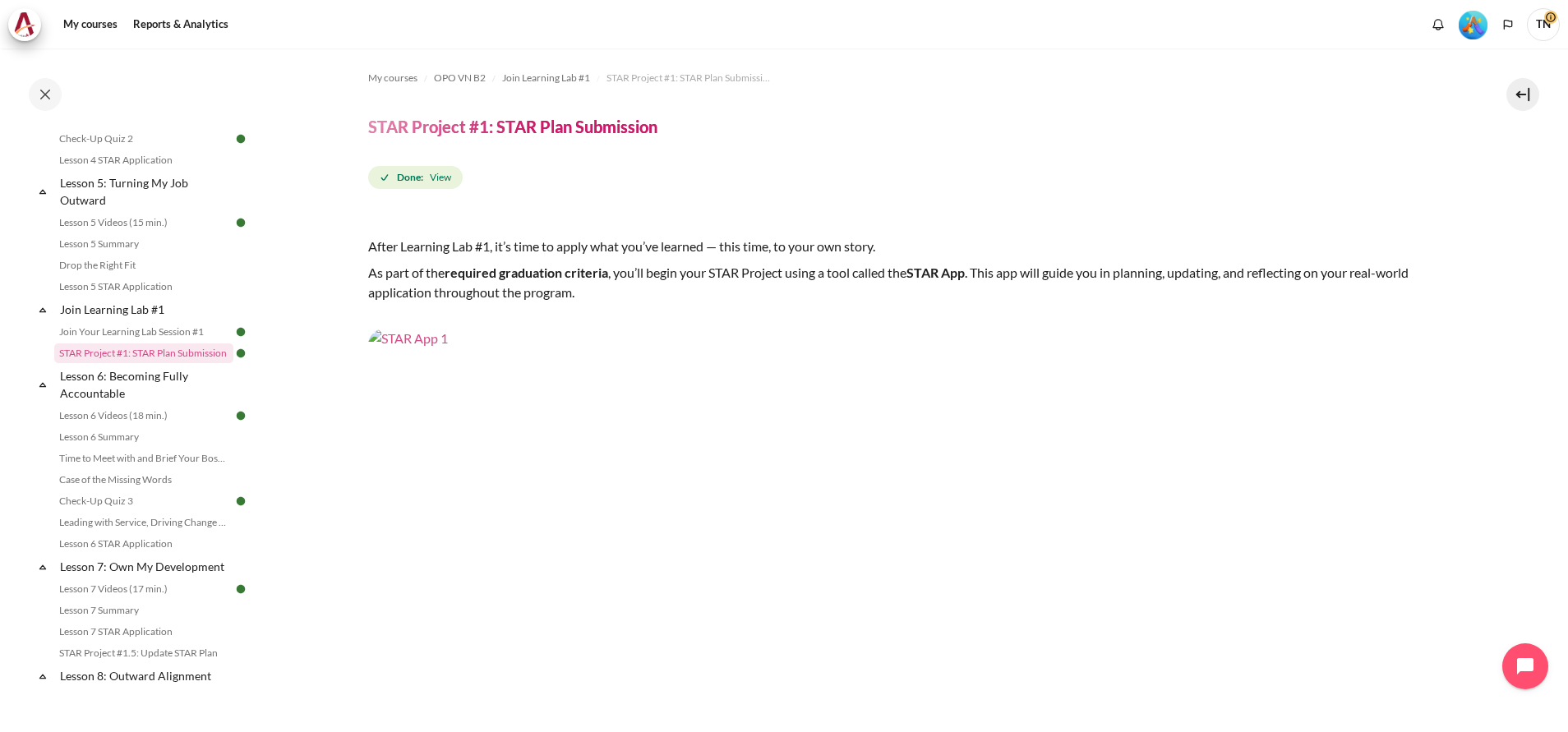
click at [825, 530] on img "Content" at bounding box center [910, 632] width 1084 height 609
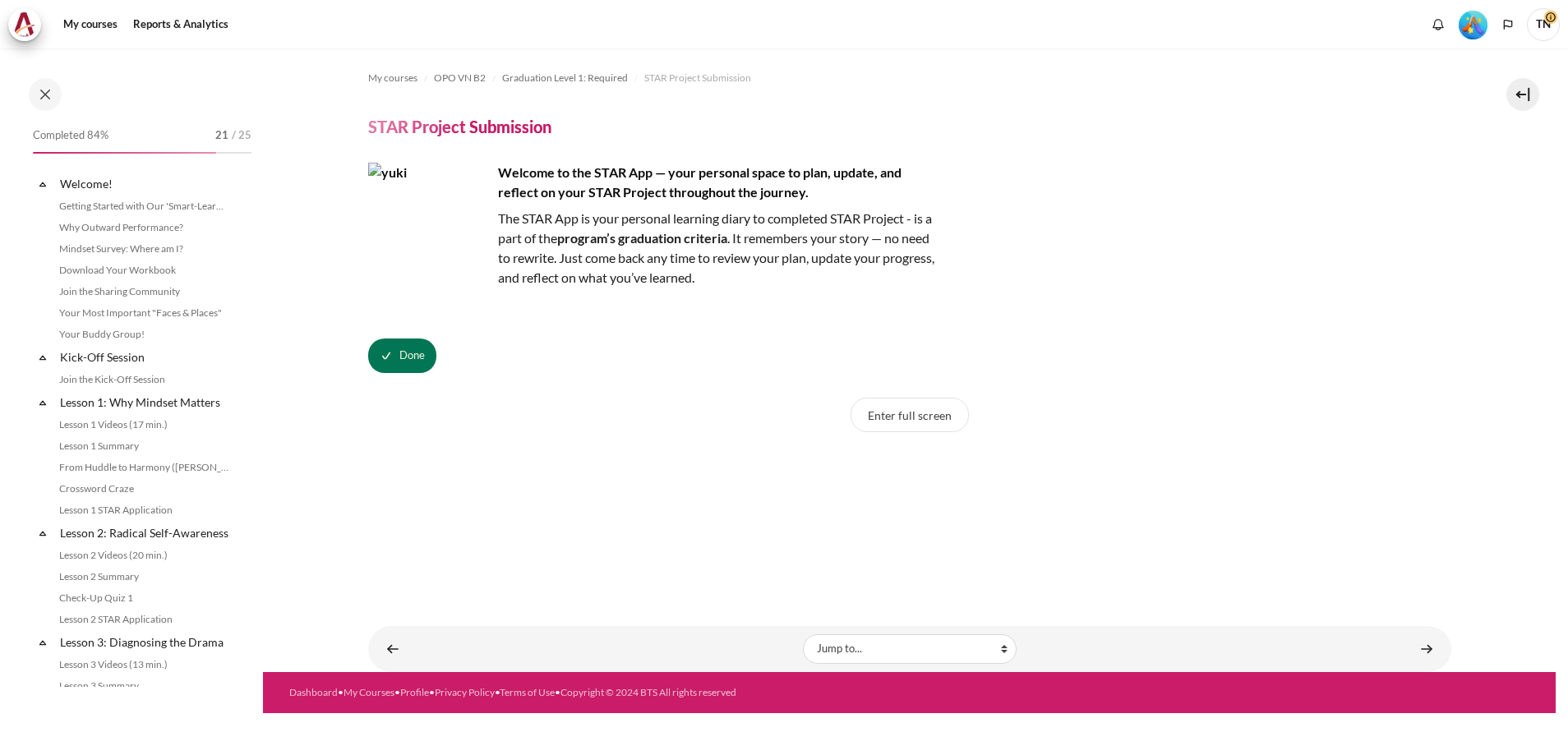
scroll to position [1647, 0]
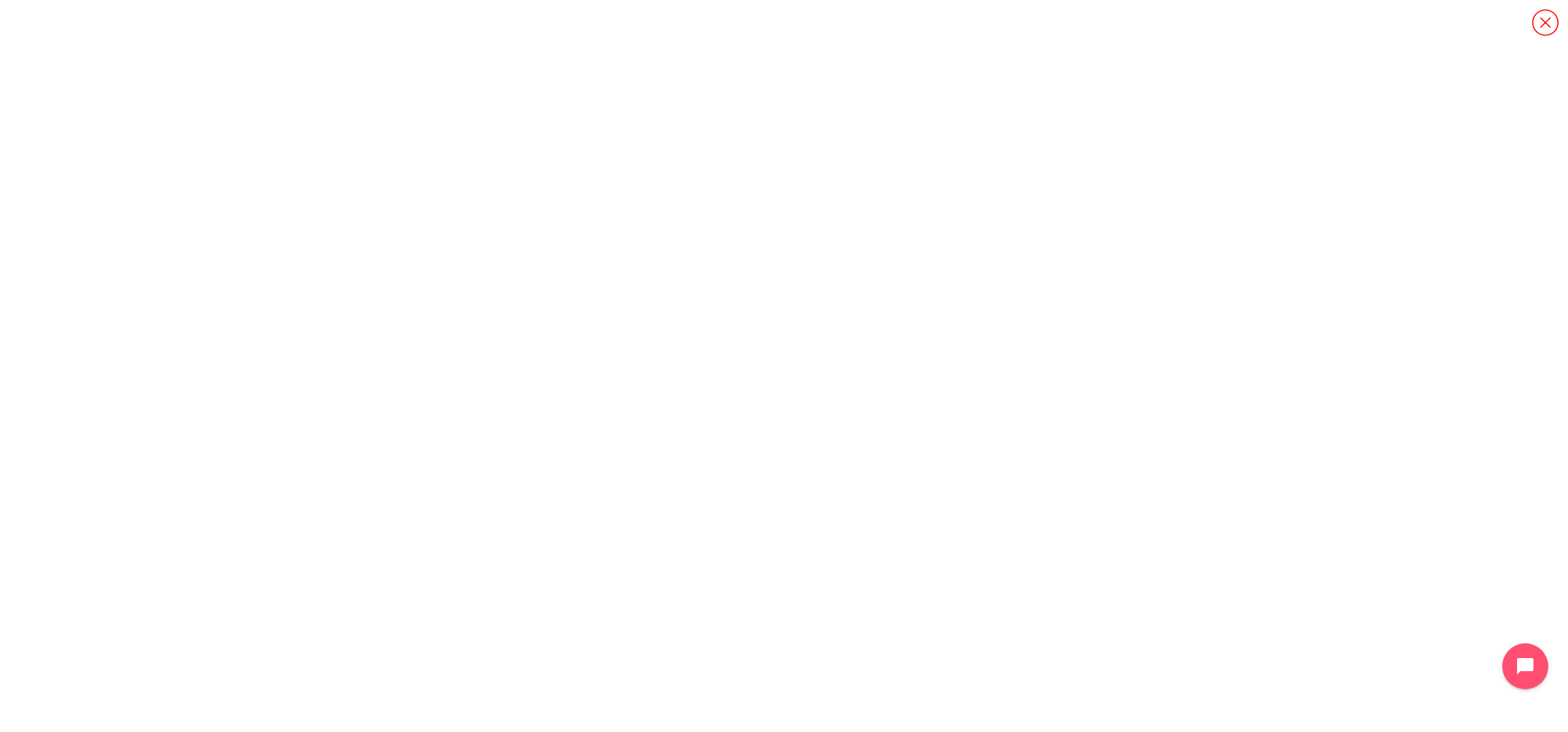
click at [1543, 31] on icon "Content" at bounding box center [1545, 22] width 29 height 29
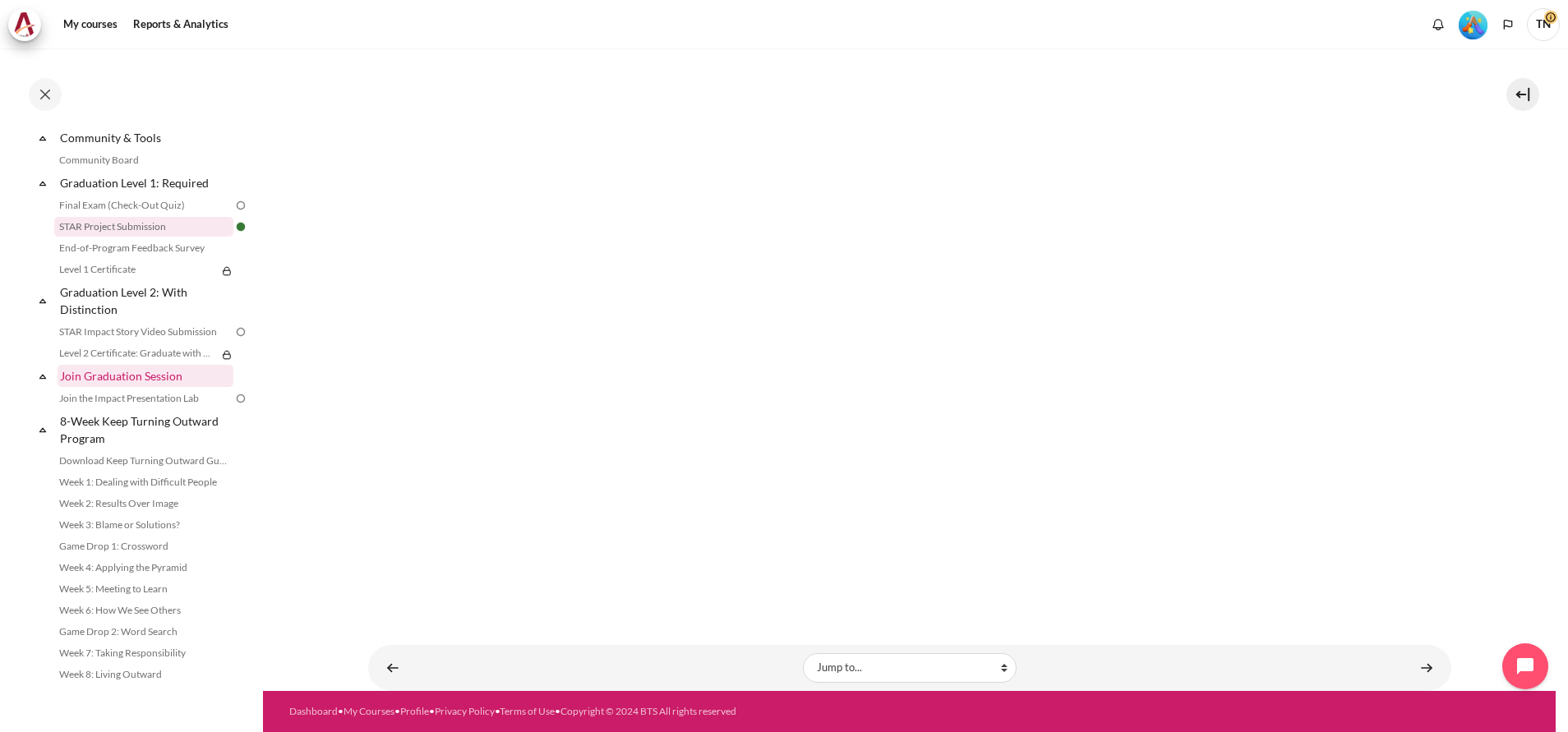
scroll to position [1825, 0]
click at [108, 270] on link "Level 1 Certificate" at bounding box center [135, 269] width 163 height 20
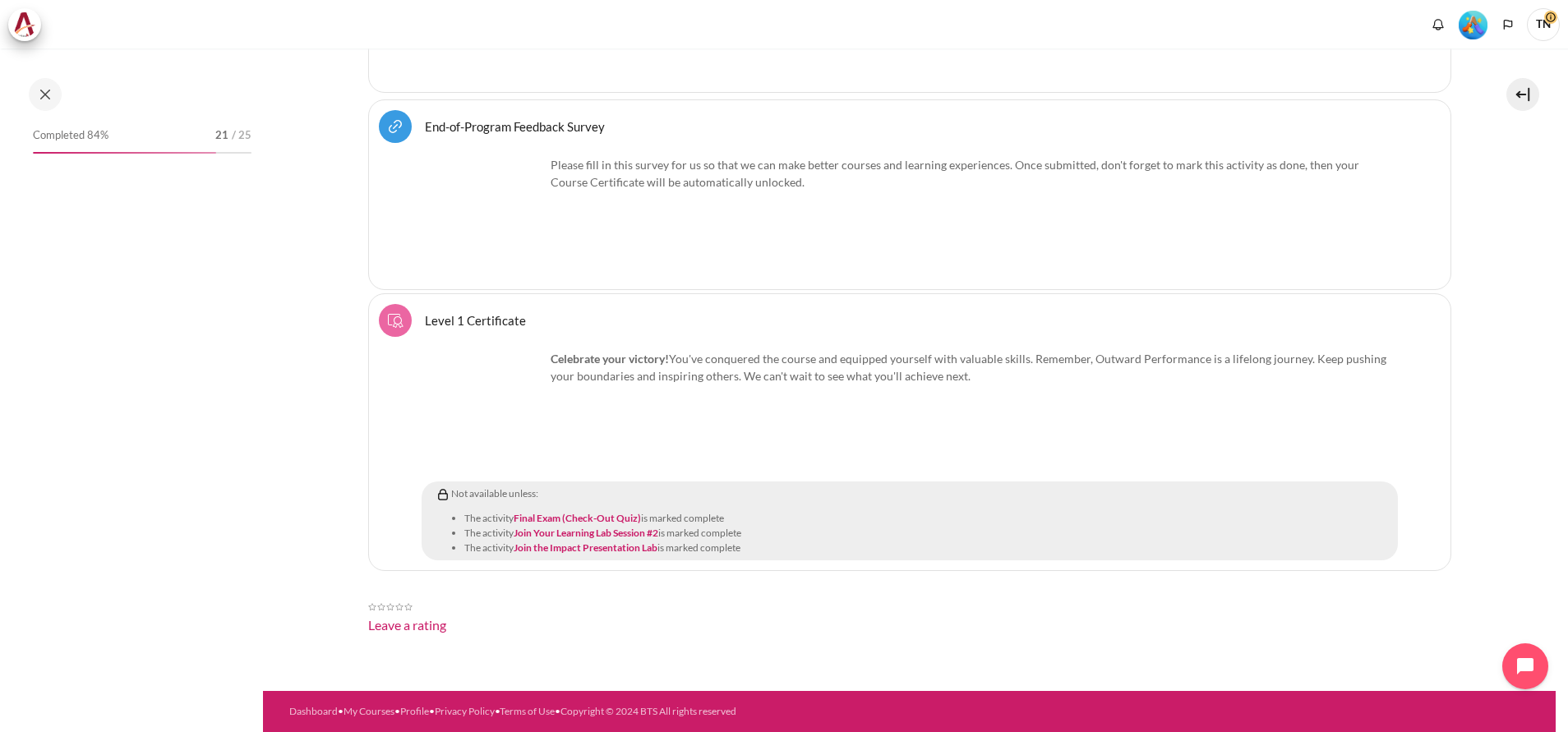
scroll to position [1689, 0]
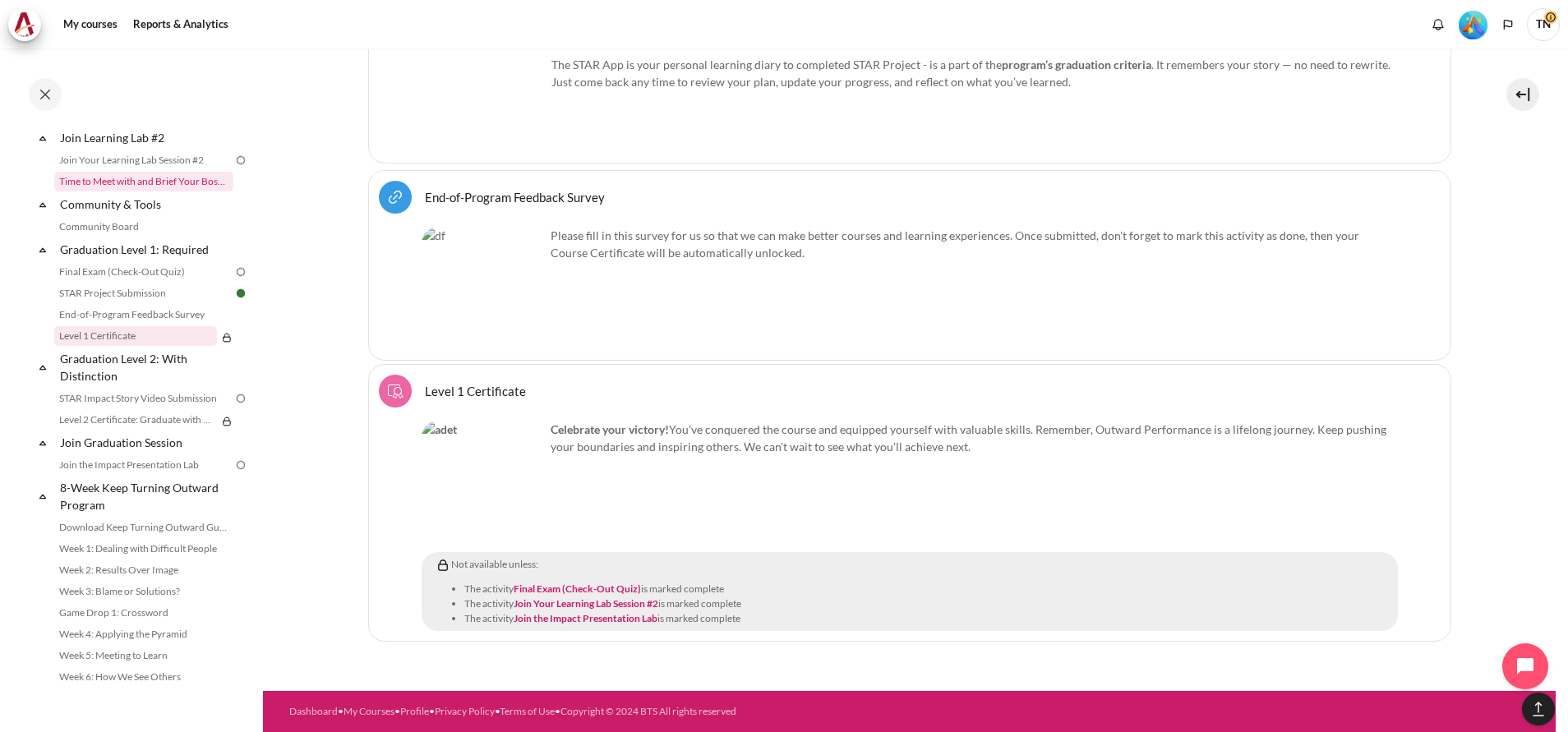
click at [131, 191] on link "Time to Meet with and Brief Your Boss #2" at bounding box center [143, 182] width 179 height 20
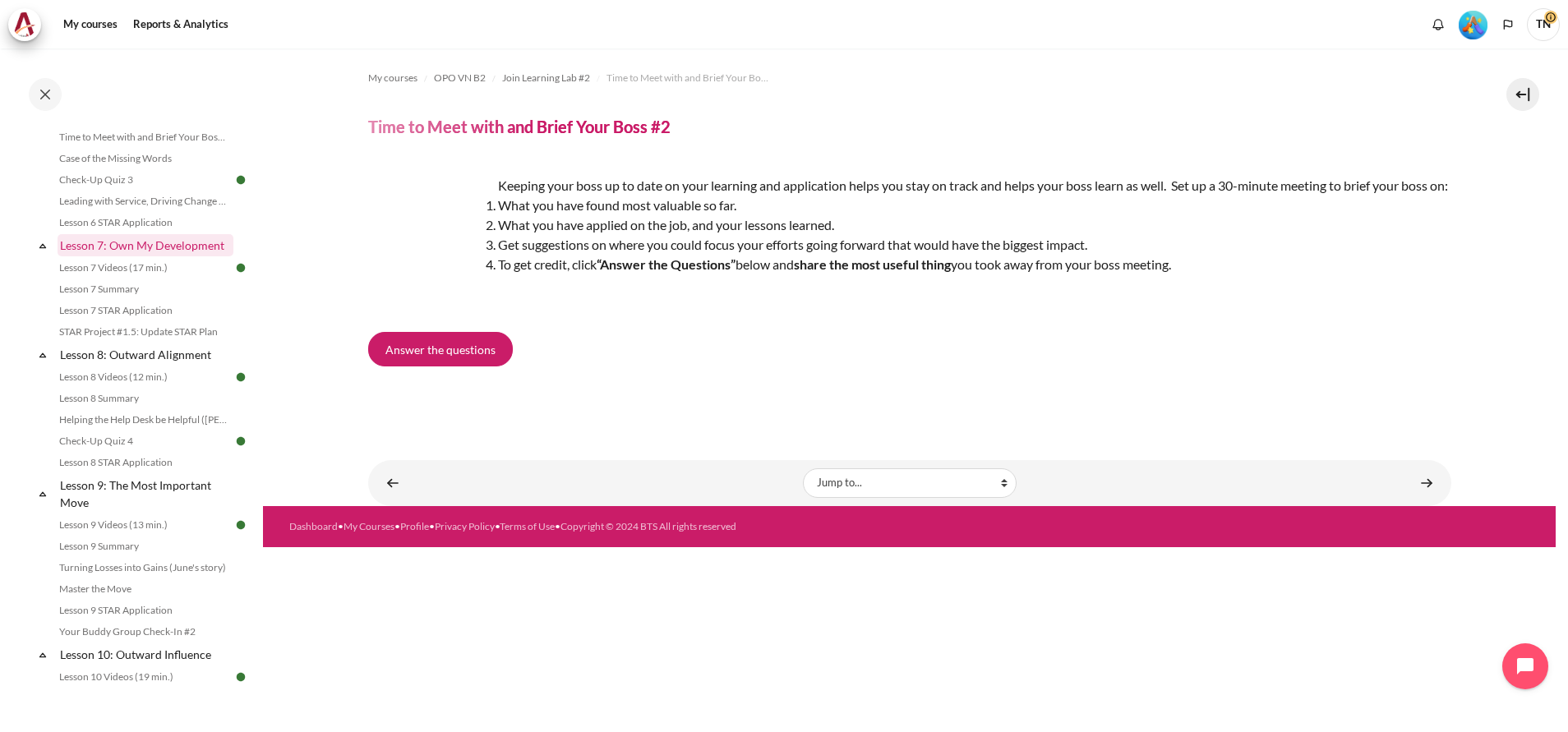
scroll to position [918, 0]
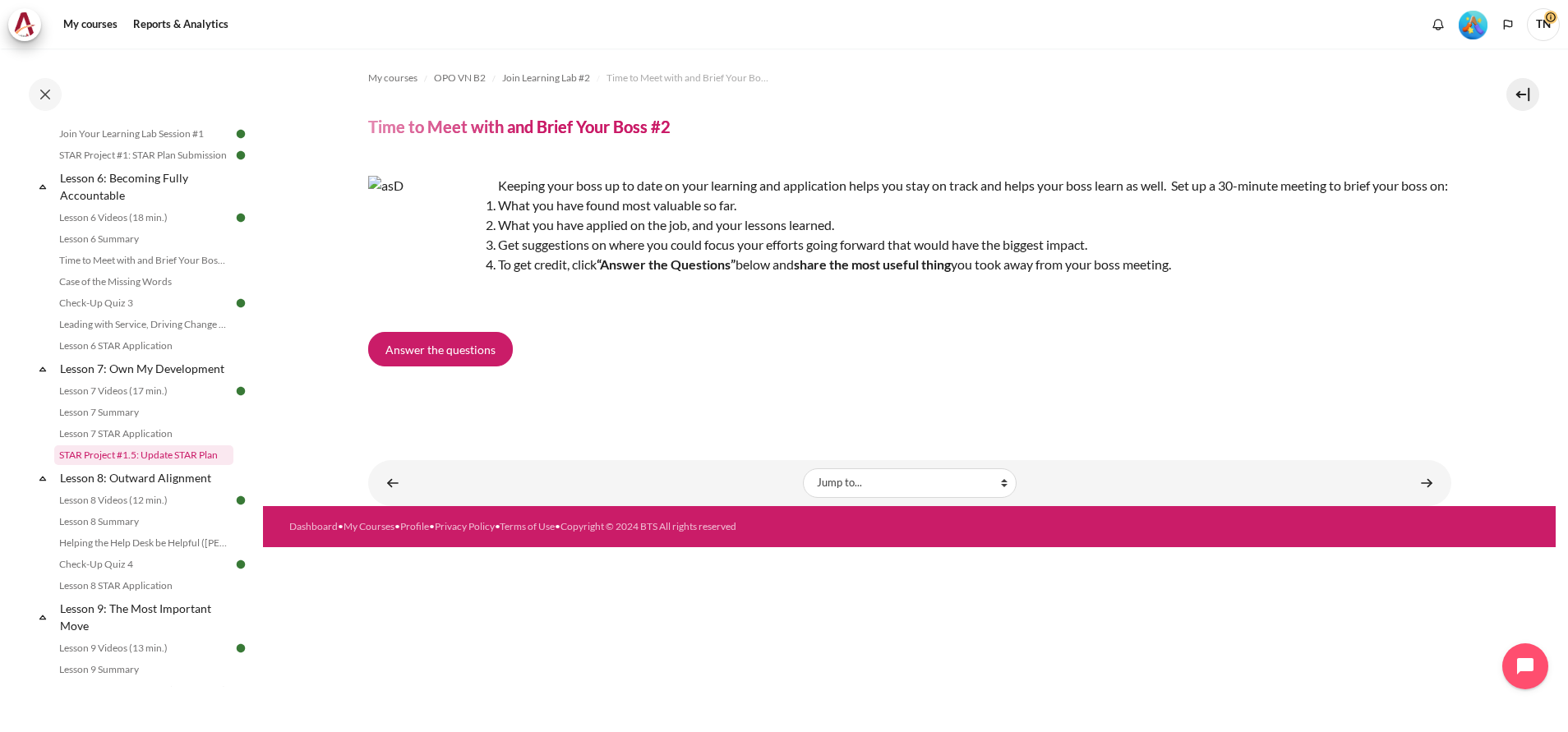
click at [171, 465] on link "STAR Project #1.5: Update STAR Plan" at bounding box center [143, 455] width 179 height 20
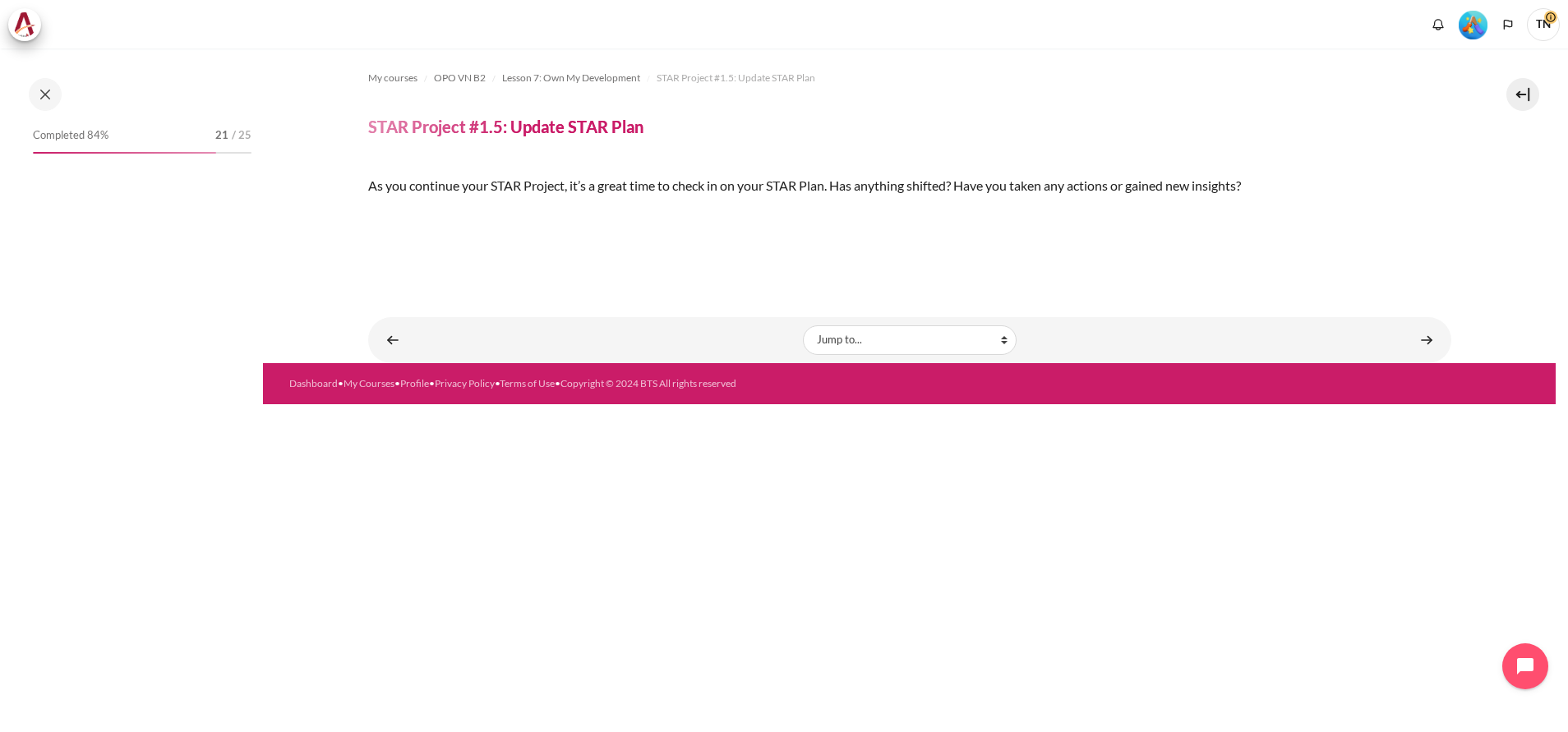
scroll to position [1038, 0]
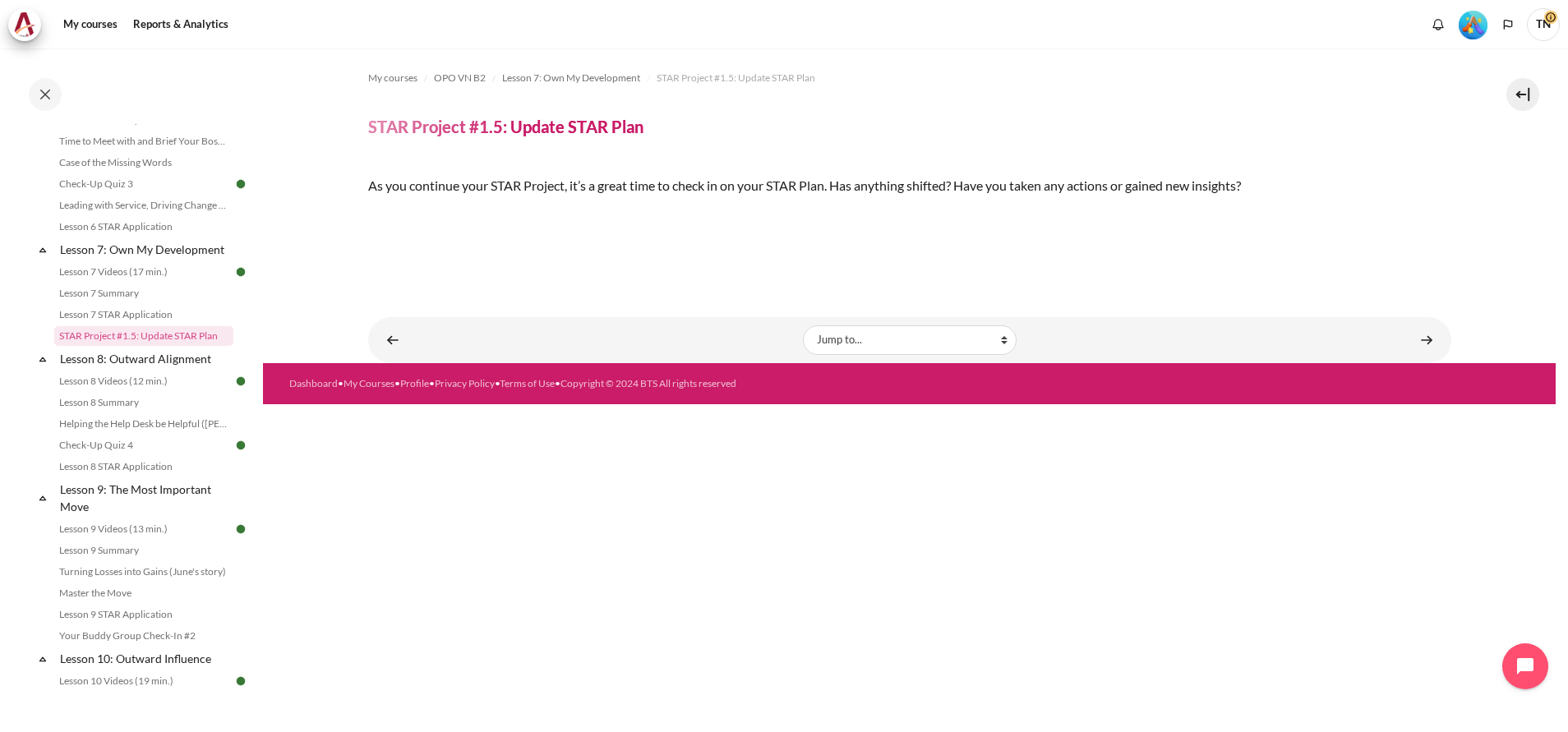
click at [368, 214] on img "Content" at bounding box center [368, 214] width 0 height 0
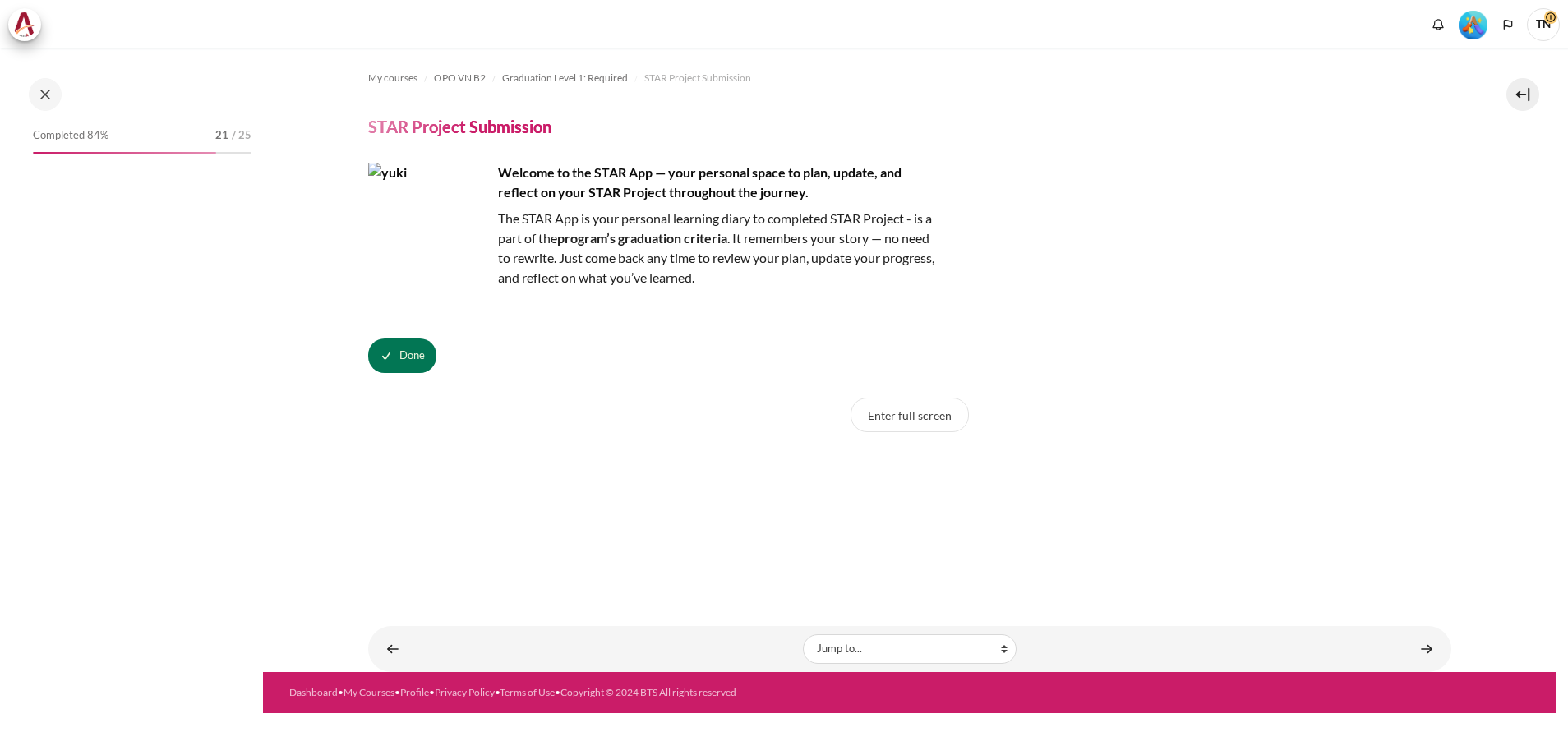
scroll to position [1647, 0]
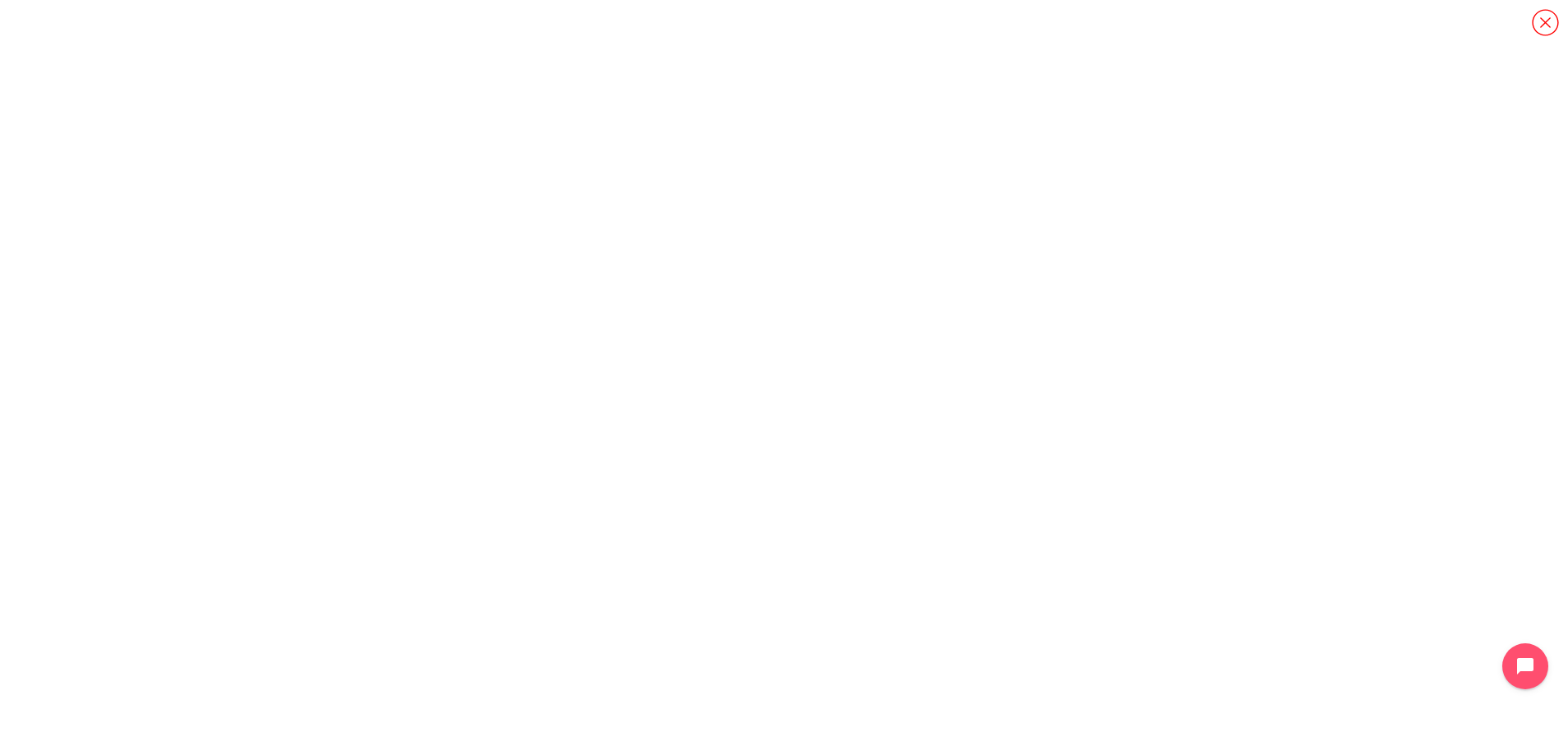
click at [1547, 15] on icon "Content" at bounding box center [1545, 22] width 29 height 29
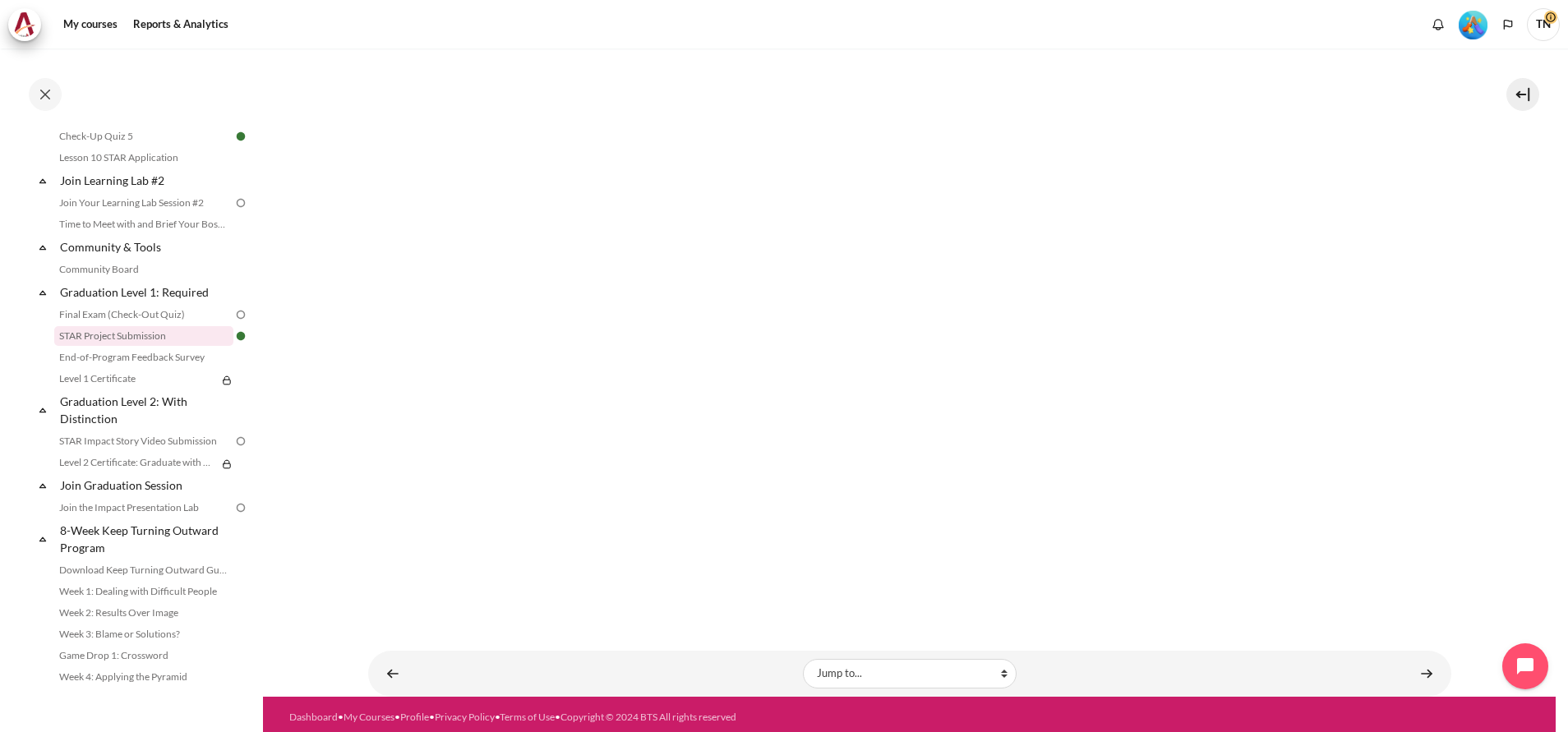
scroll to position [520, 0]
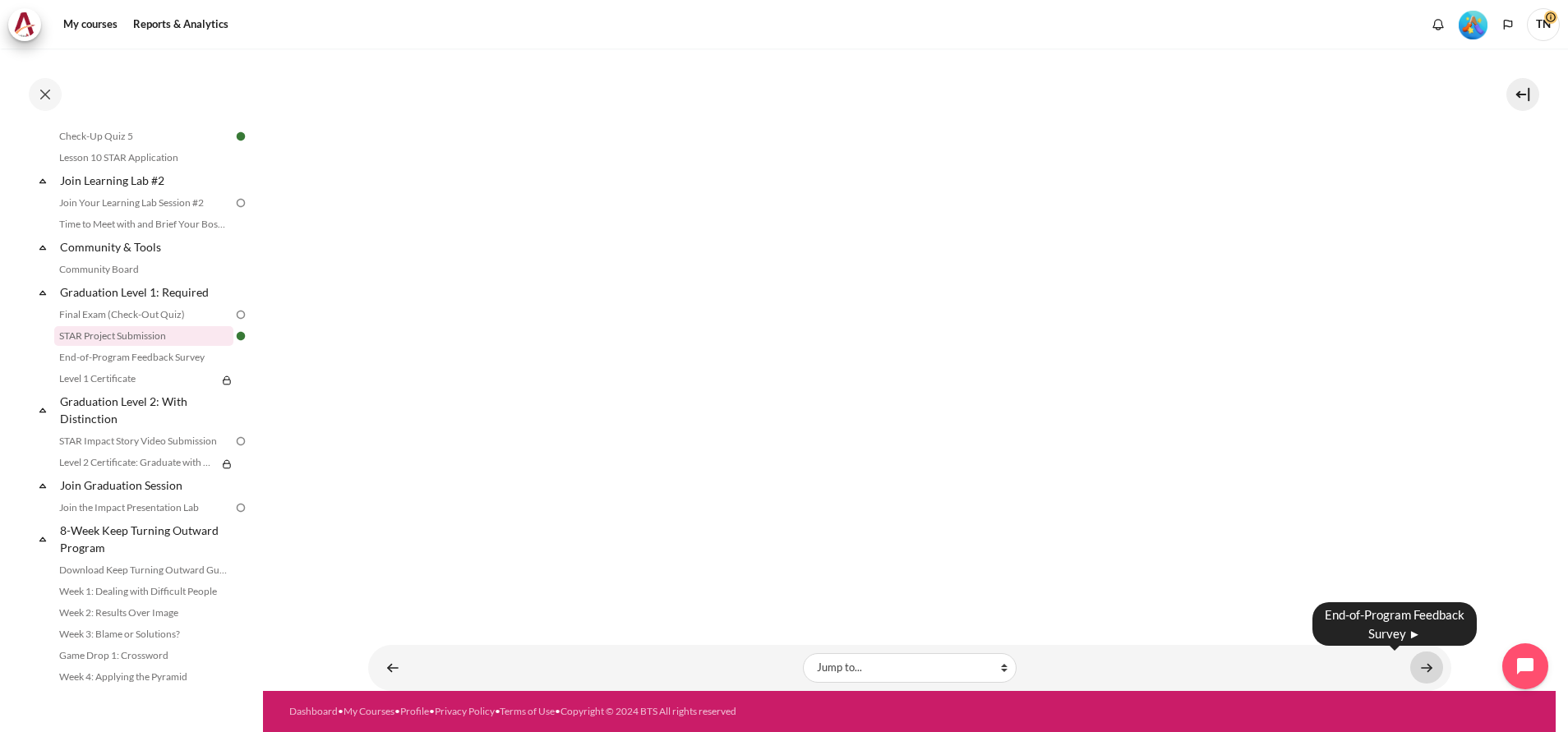
click at [1419, 674] on link "Content" at bounding box center [1427, 667] width 33 height 32
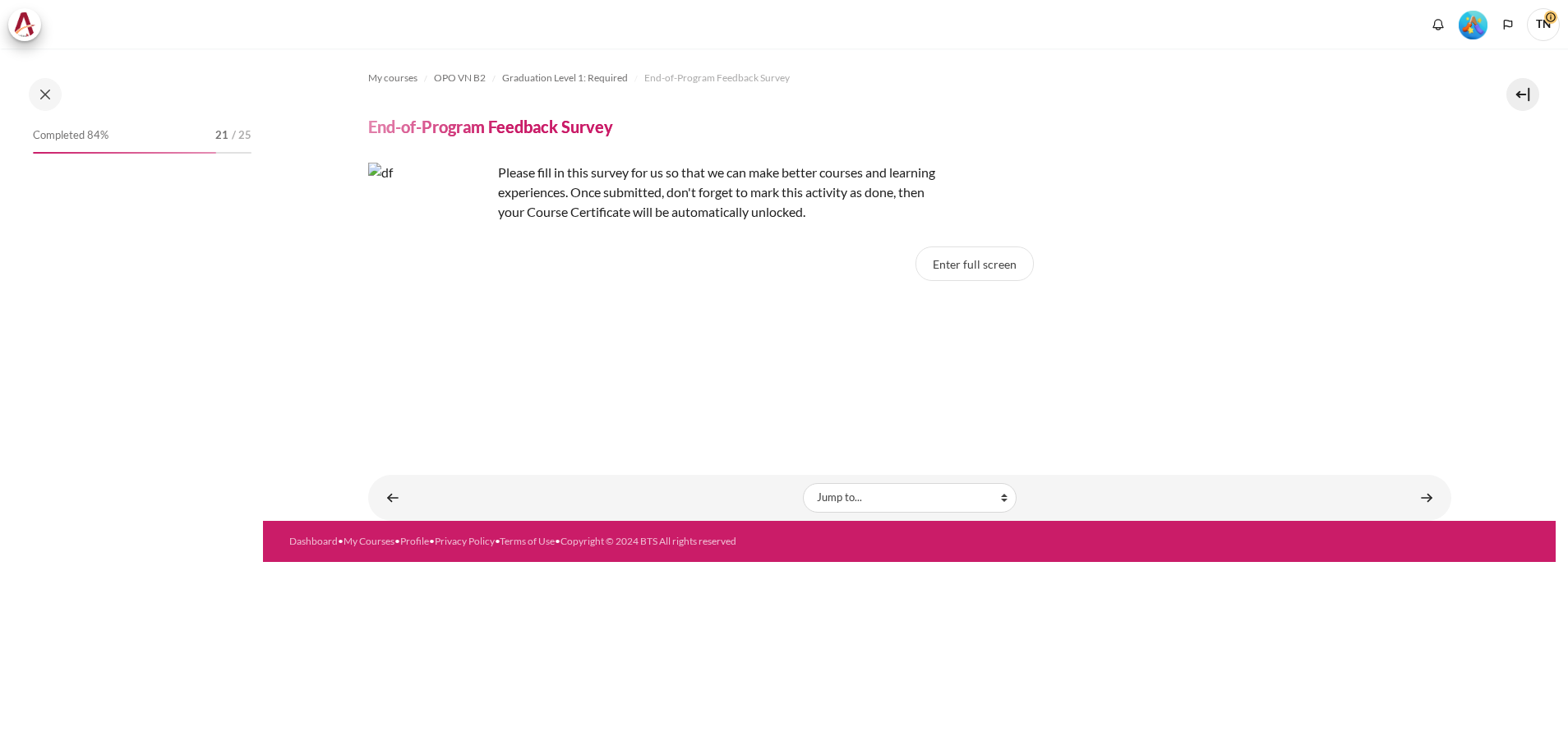
scroll to position [1668, 0]
